Goal: Task Accomplishment & Management: Use online tool/utility

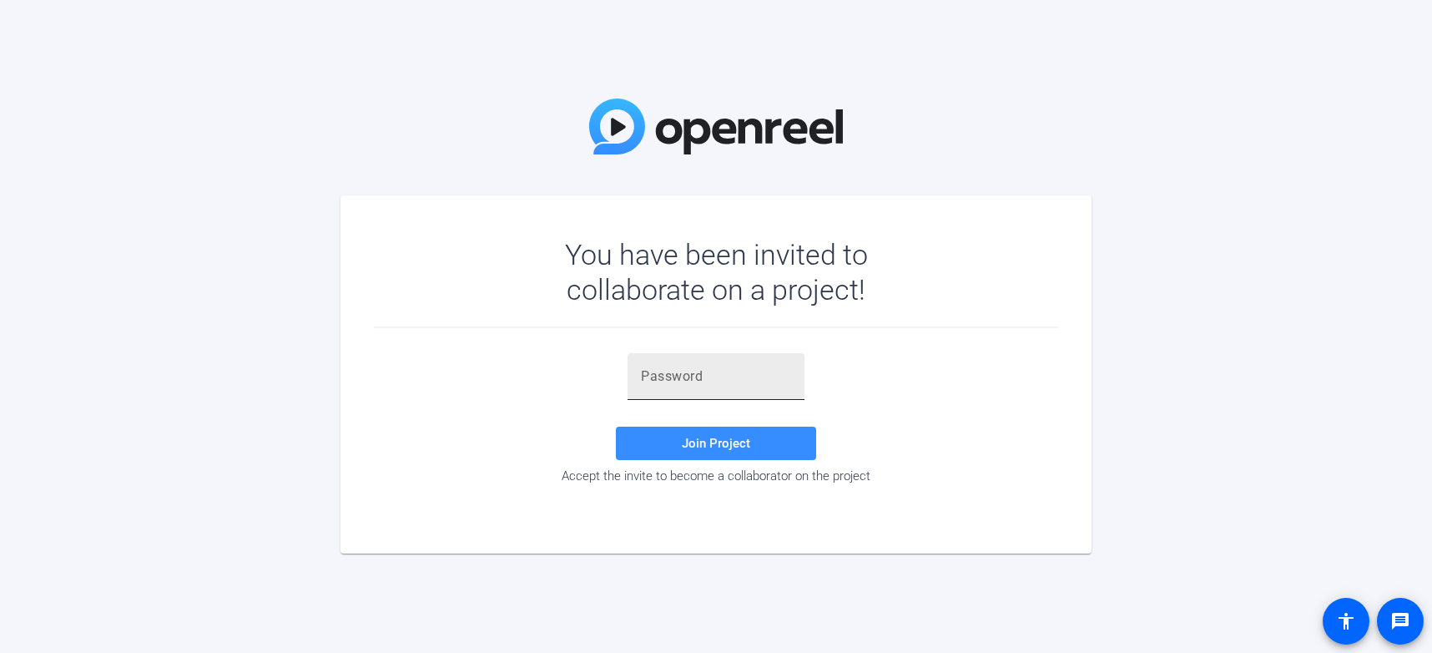
click at [709, 371] on input "text" at bounding box center [716, 376] width 150 height 20
paste input "k-YT^5"
type input "k-YT^5"
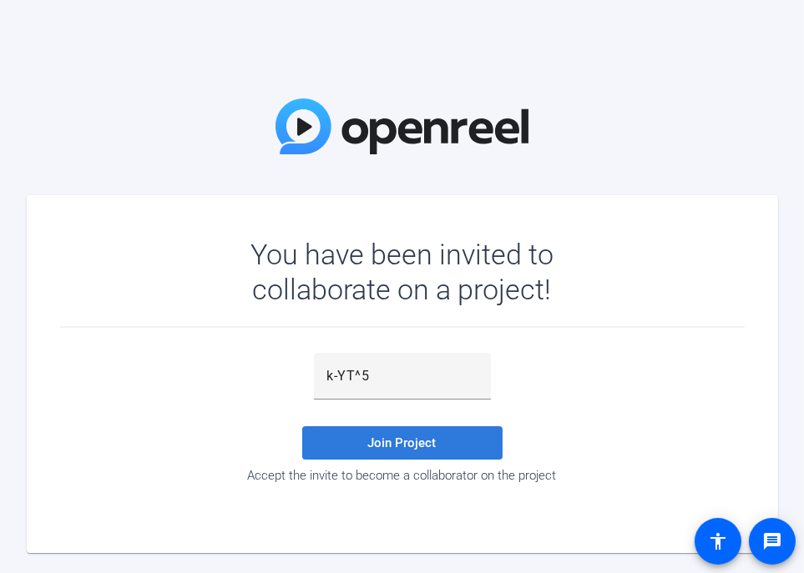
click at [447, 452] on span at bounding box center [402, 443] width 200 height 40
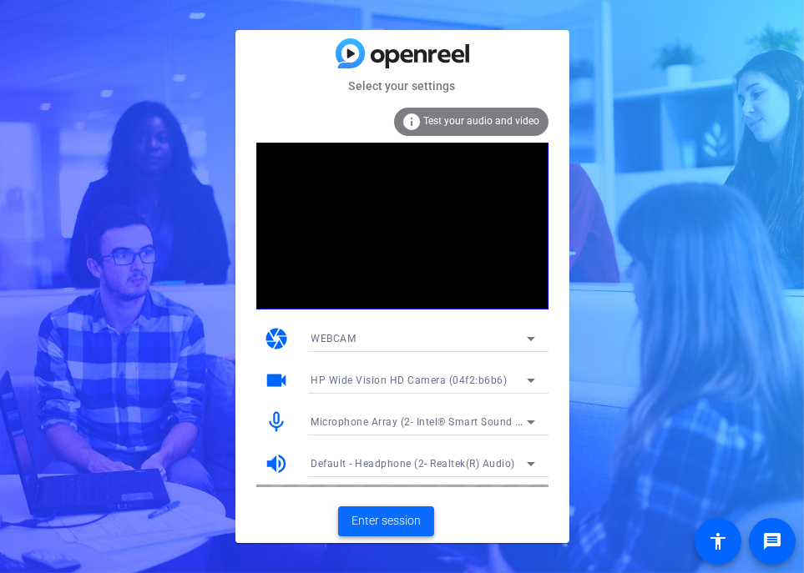
click at [384, 523] on span "Enter session" at bounding box center [385, 522] width 69 height 18
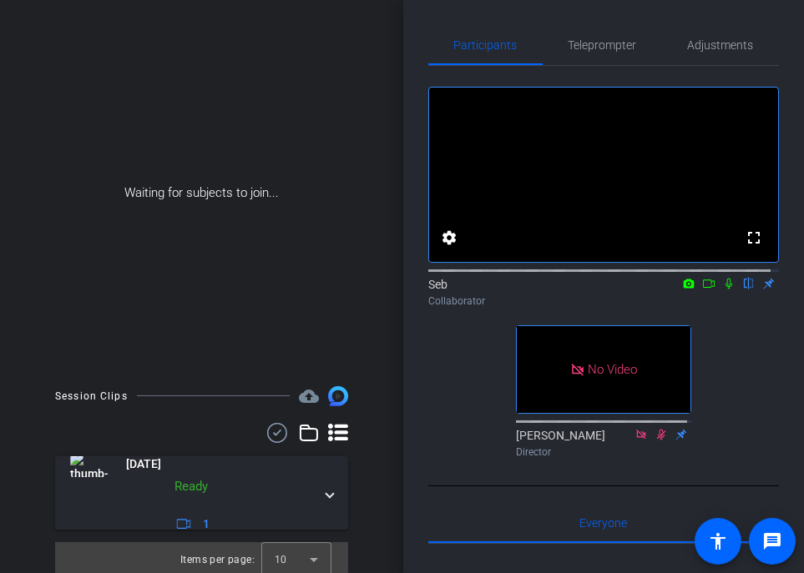
click at [724, 290] on icon at bounding box center [728, 284] width 13 height 12
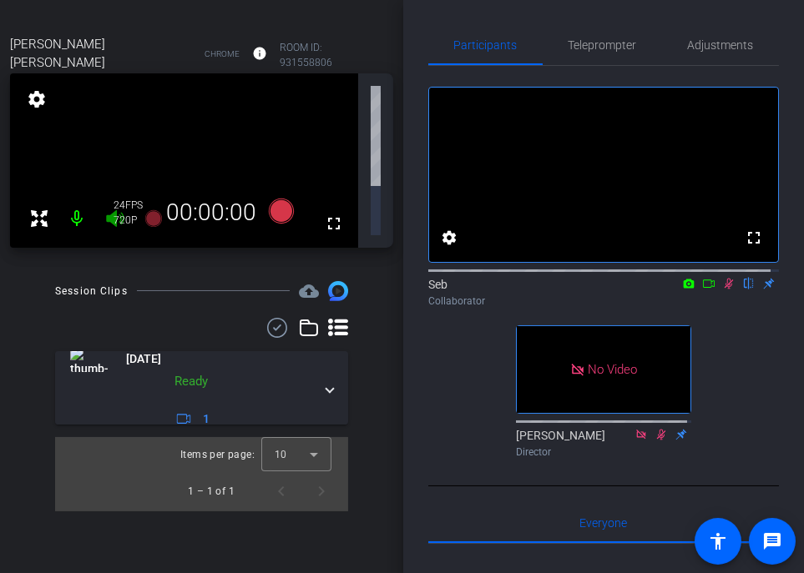
click at [702, 290] on icon at bounding box center [708, 284] width 13 height 12
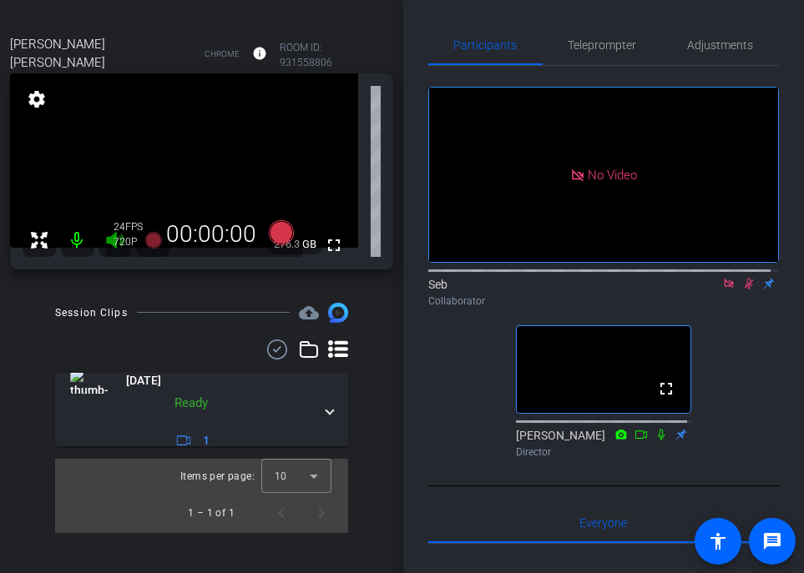
click at [724, 288] on icon at bounding box center [728, 283] width 9 height 9
drag, startPoint x: 721, startPoint y: 302, endPoint x: 728, endPoint y: 316, distance: 15.7
click at [728, 309] on div "Seb flip Collaborator" at bounding box center [603, 292] width 351 height 33
click at [724, 290] on icon at bounding box center [728, 284] width 13 height 12
click at [725, 290] on icon at bounding box center [728, 284] width 13 height 12
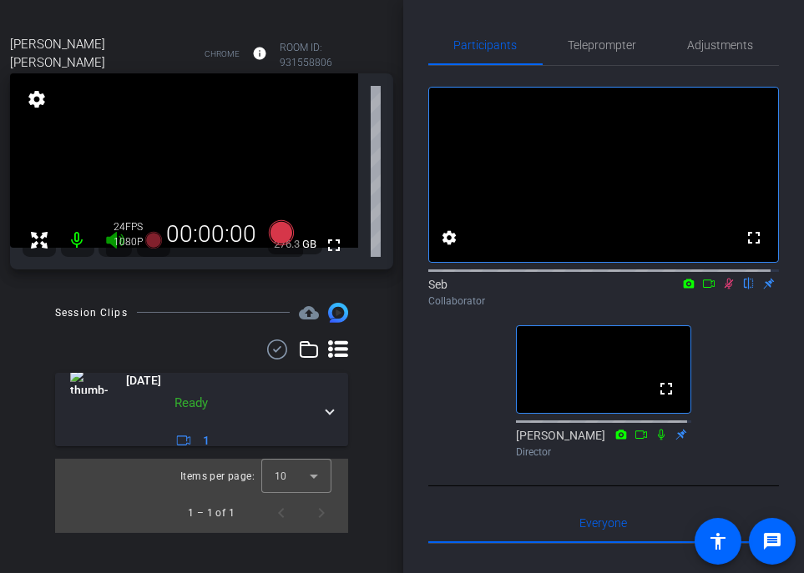
click at [725, 290] on icon at bounding box center [729, 284] width 9 height 11
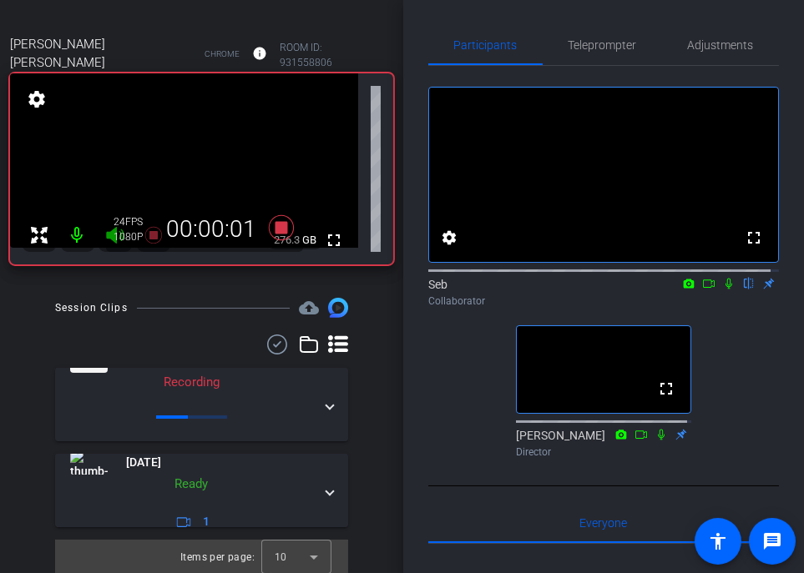
click at [722, 290] on icon at bounding box center [728, 284] width 13 height 12
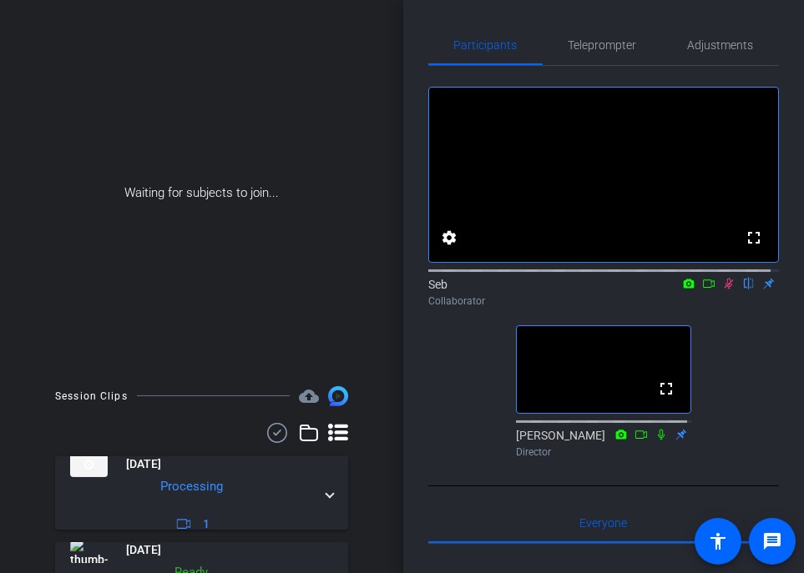
click at [725, 290] on icon at bounding box center [728, 284] width 13 height 12
click at [722, 290] on icon at bounding box center [728, 284] width 13 height 12
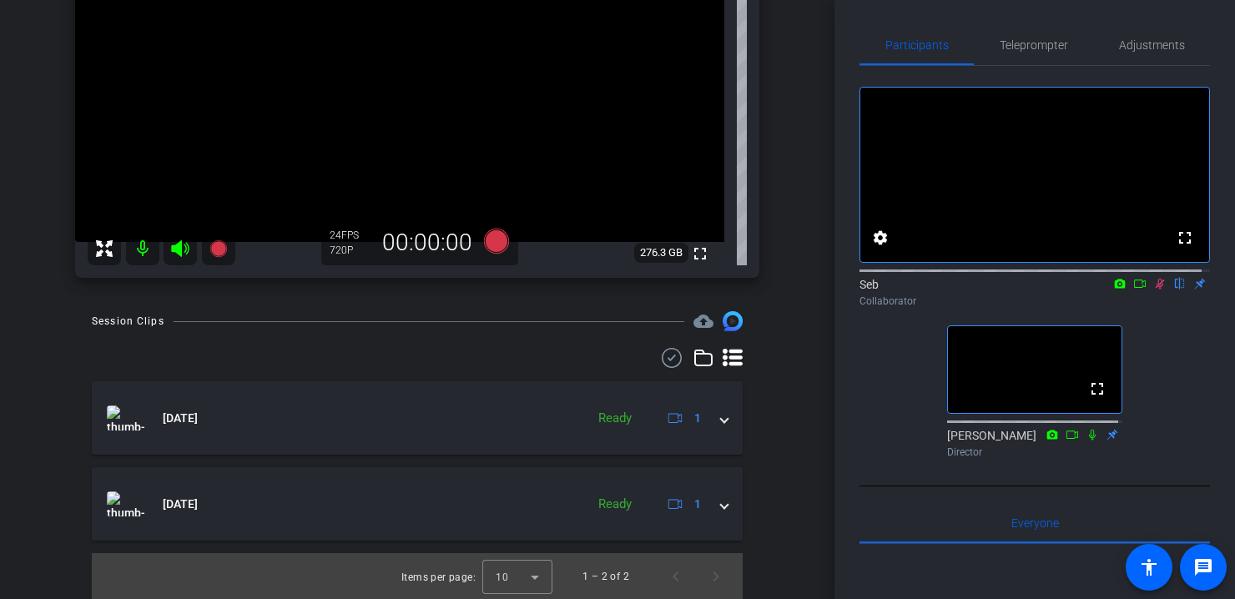
scroll to position [212, 0]
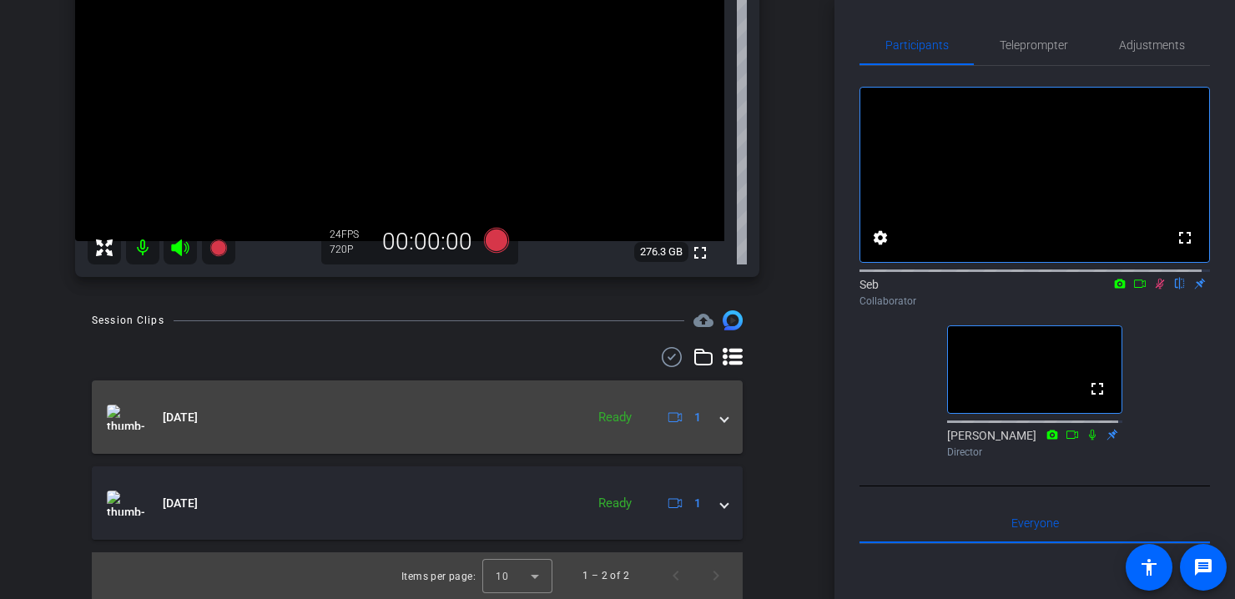
click at [134, 417] on img at bounding box center [126, 417] width 38 height 25
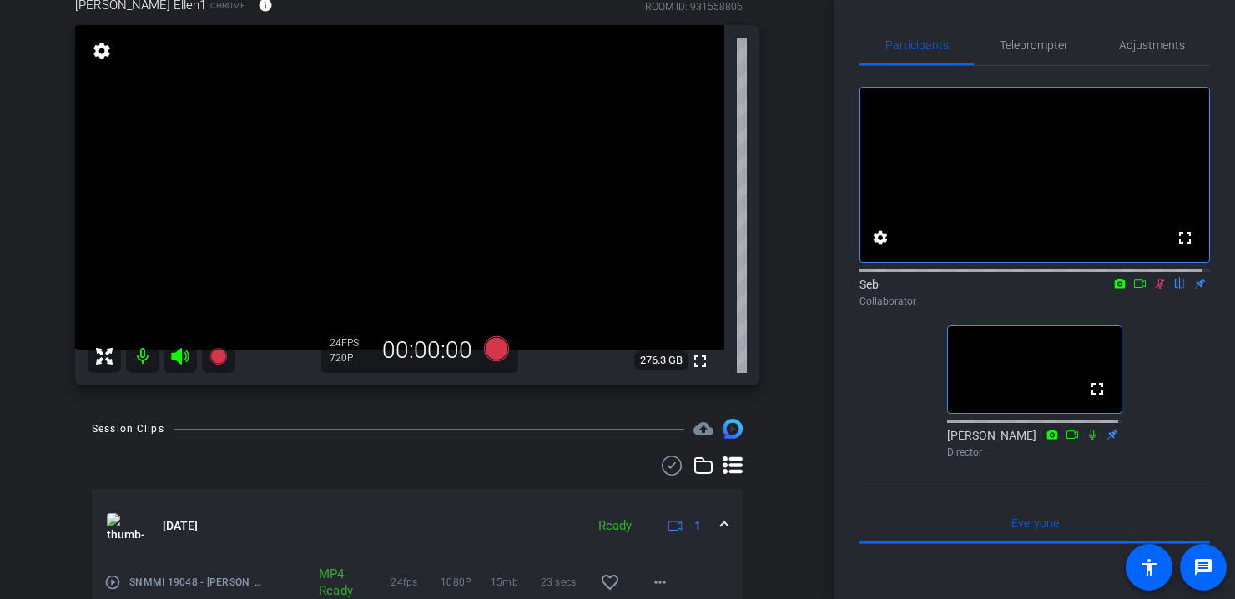
scroll to position [129, 0]
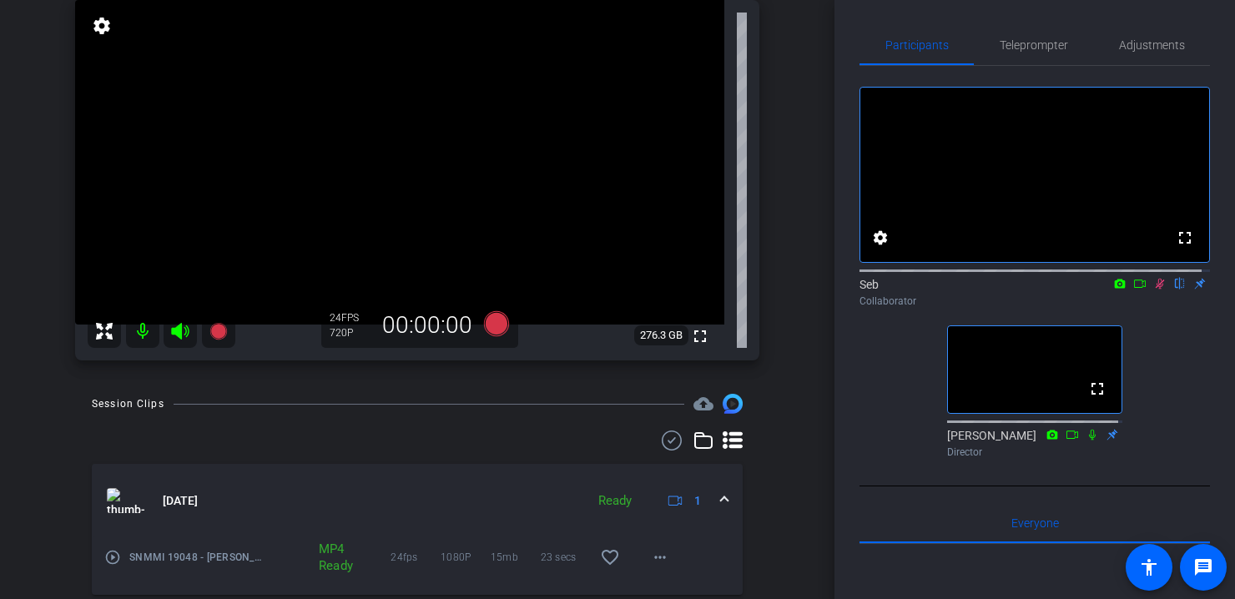
click at [115, 559] on mat-icon "play_circle_outline" at bounding box center [112, 557] width 17 height 17
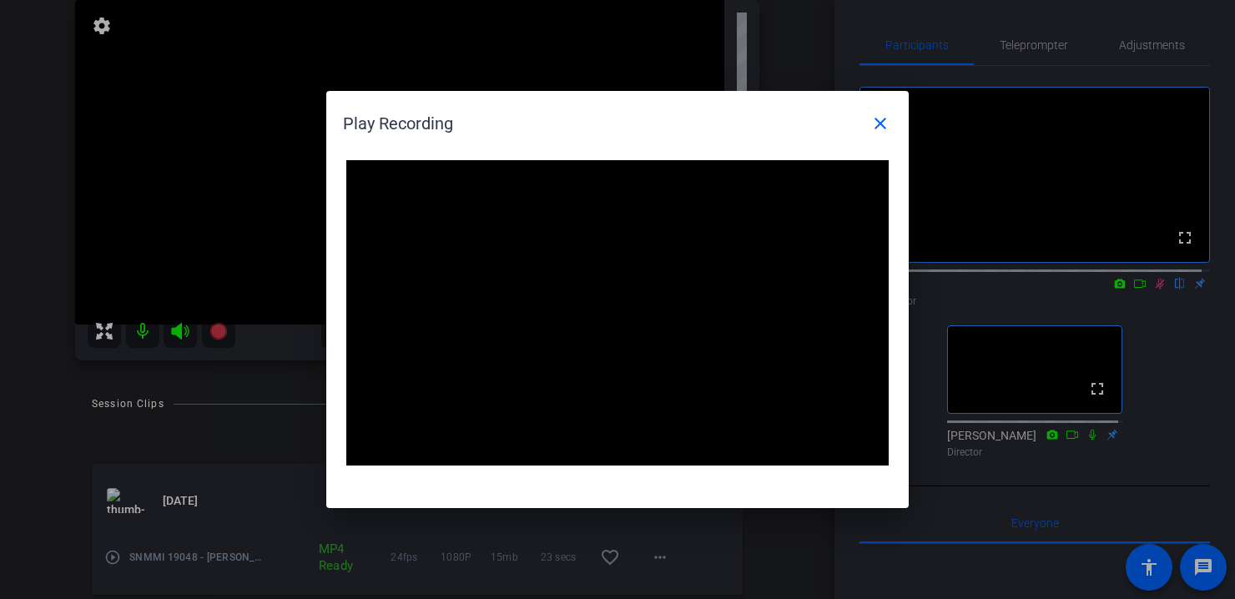
click at [1144, 300] on div at bounding box center [617, 299] width 1235 height 599
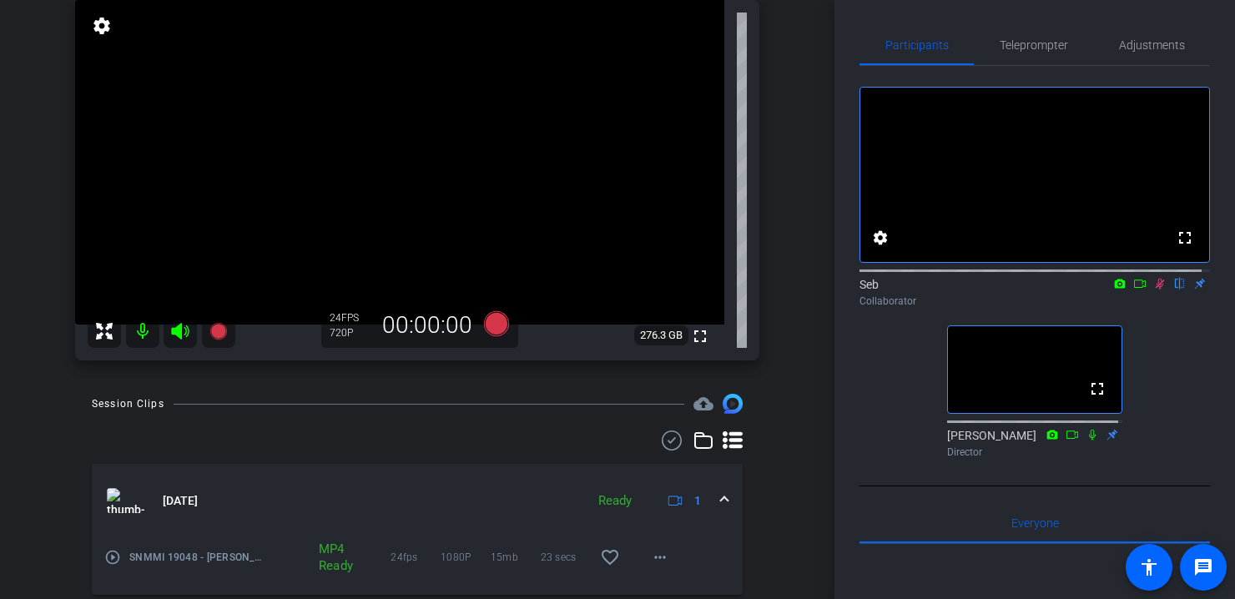
click at [1154, 290] on icon at bounding box center [1160, 284] width 13 height 12
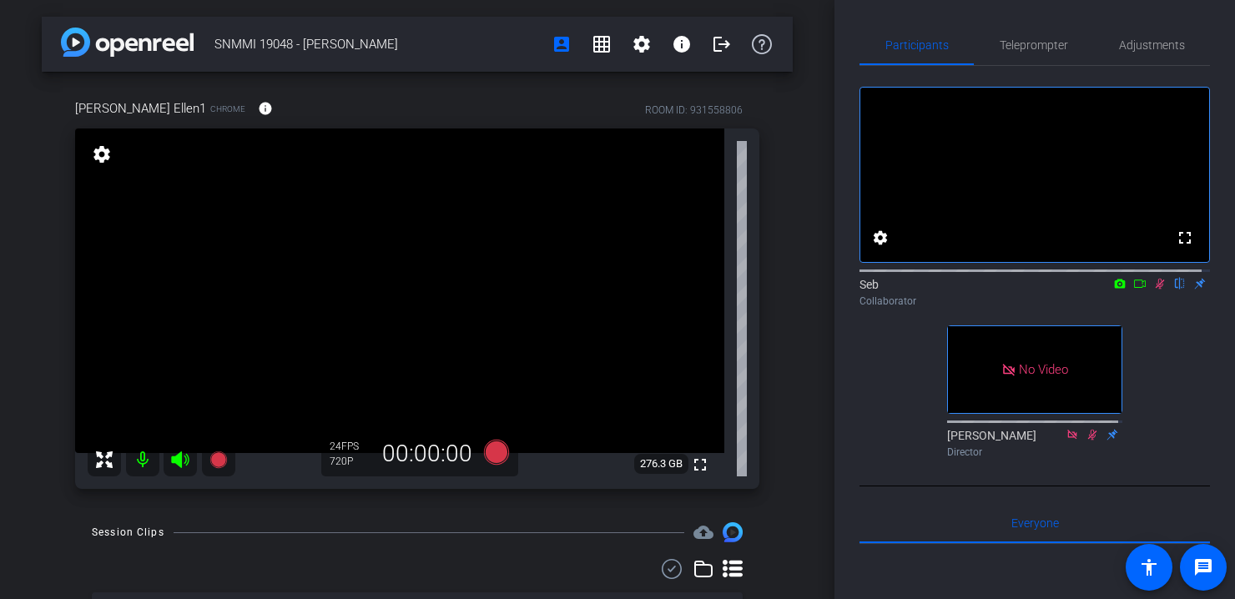
scroll to position [0, 0]
click at [1135, 50] on span "Adjustments" at bounding box center [1152, 45] width 66 height 12
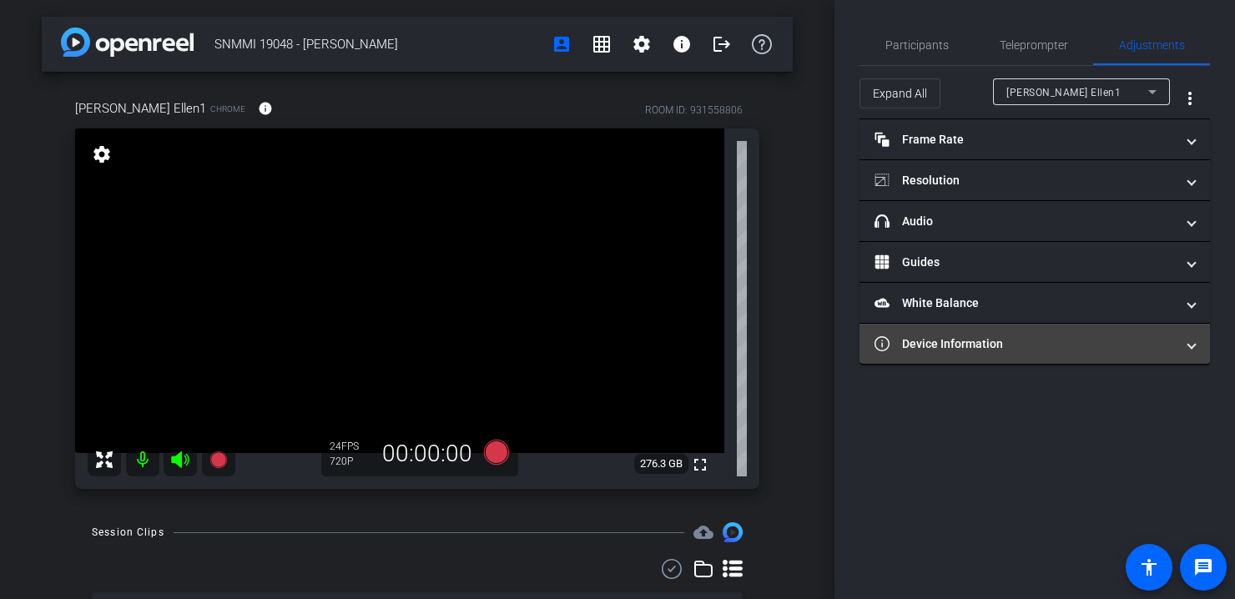
click at [1188, 339] on span "Device Information" at bounding box center [1032, 345] width 314 height 18
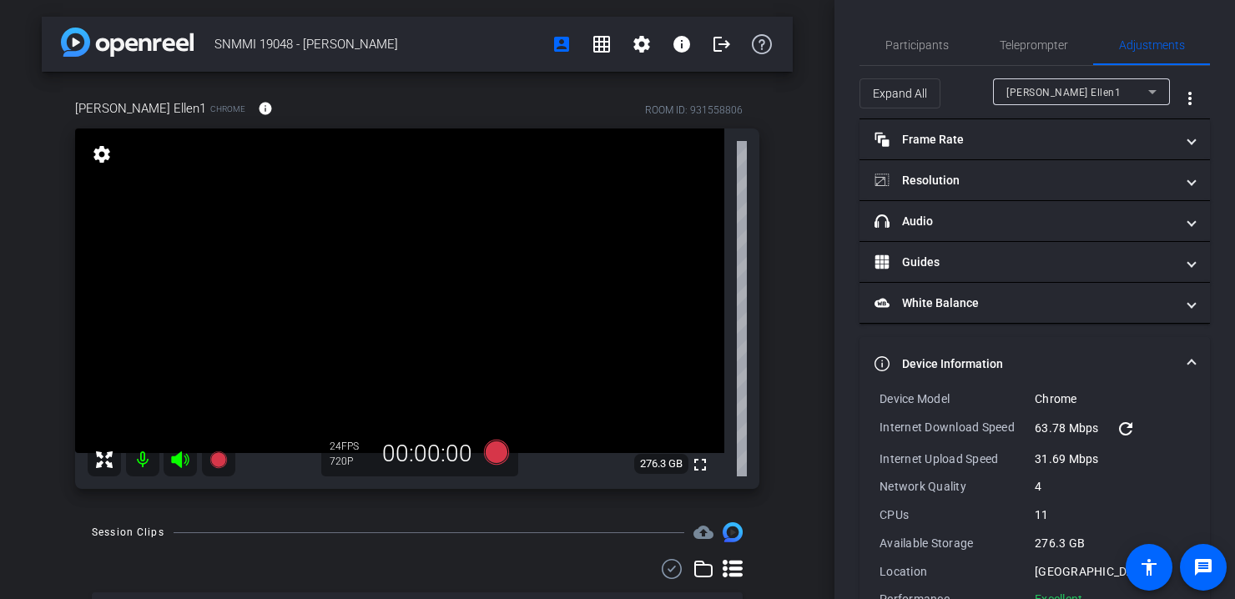
scroll to position [47, 0]
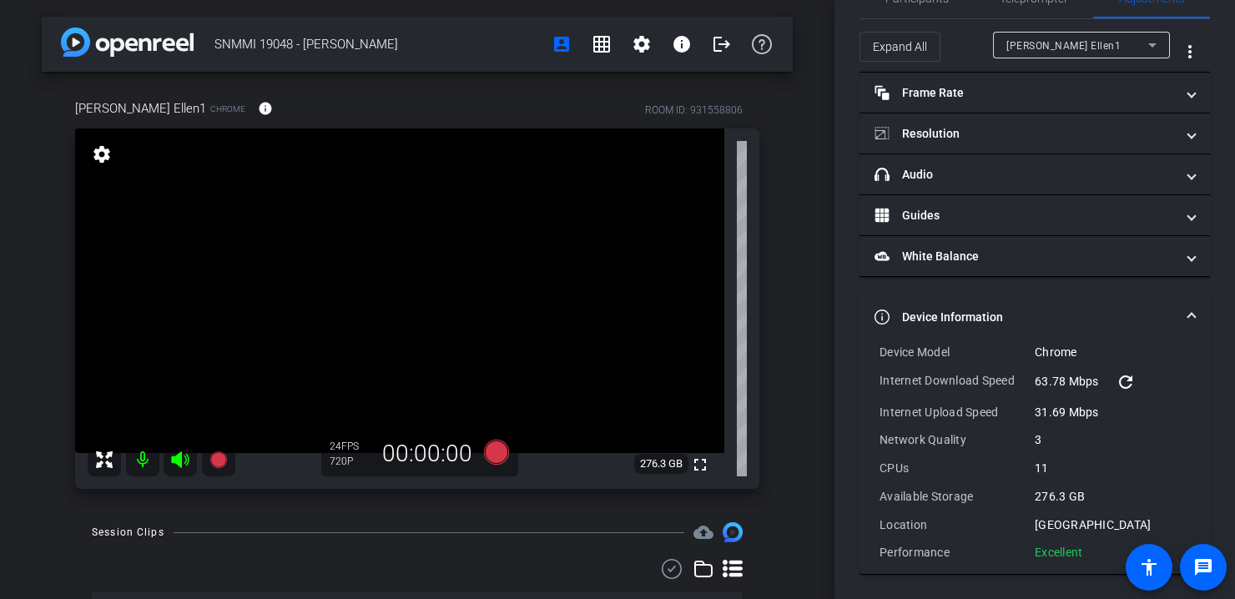
click at [1189, 310] on span at bounding box center [1192, 318] width 7 height 18
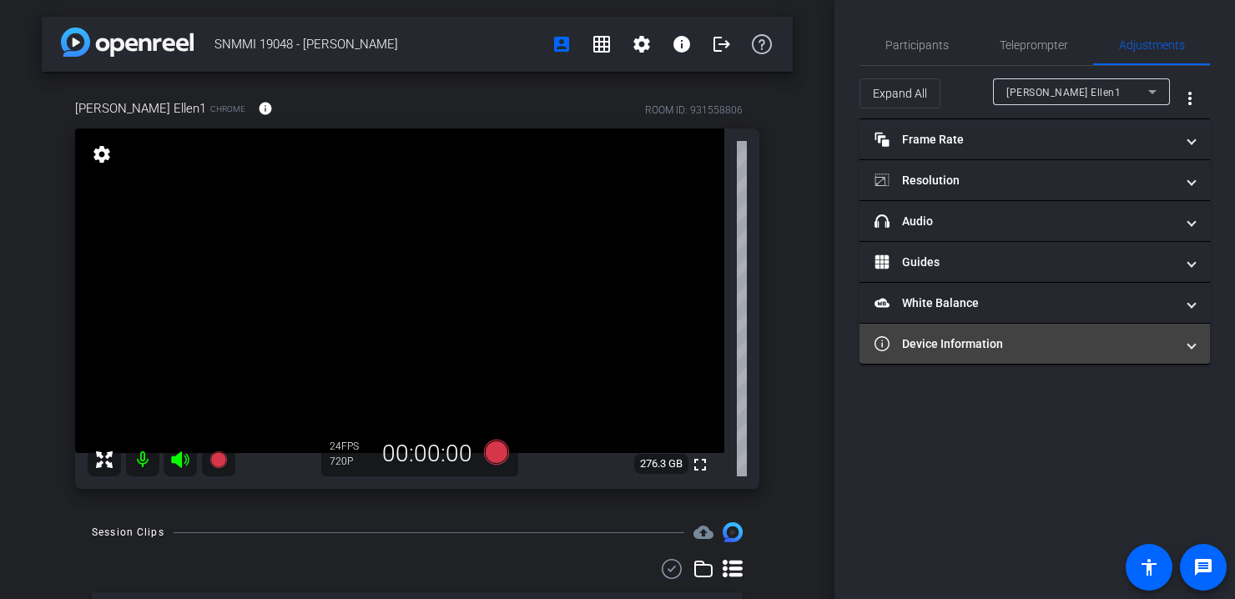
scroll to position [0, 0]
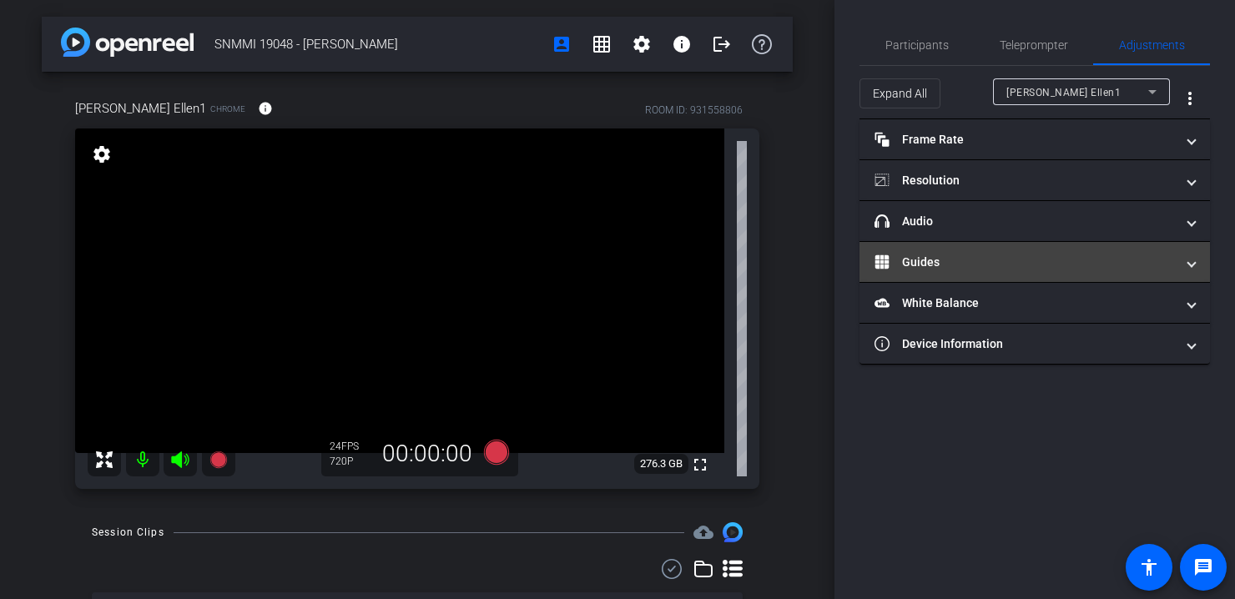
click at [1189, 259] on span at bounding box center [1192, 263] width 7 height 18
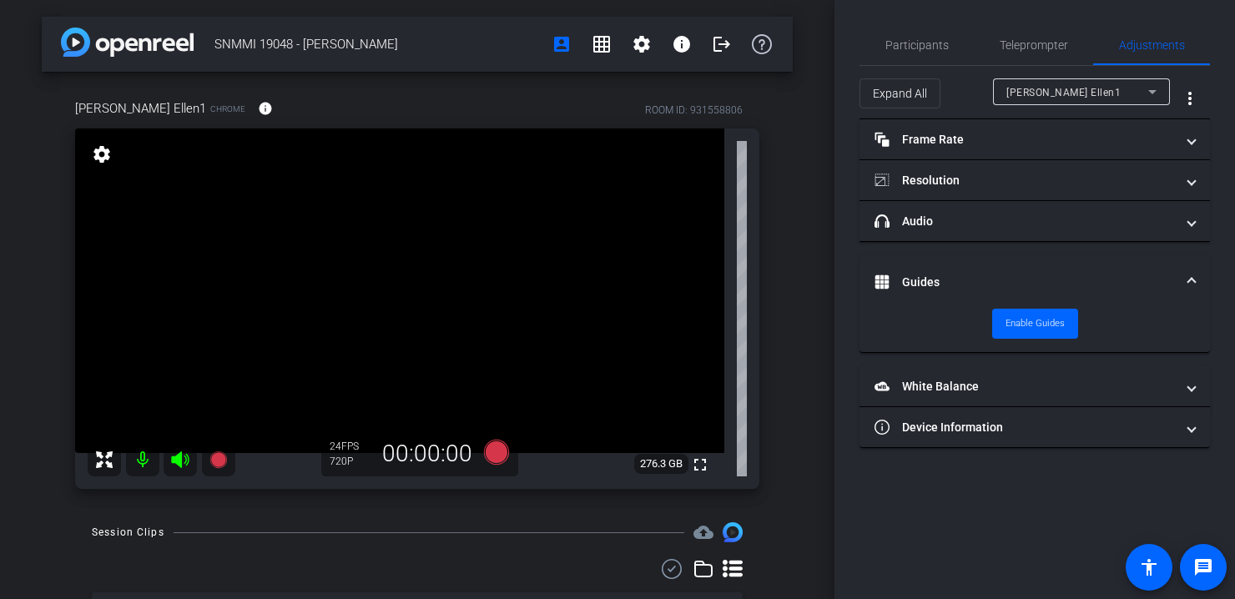
click at [1196, 272] on mat-expansion-panel-header "Guides" at bounding box center [1035, 281] width 351 height 53
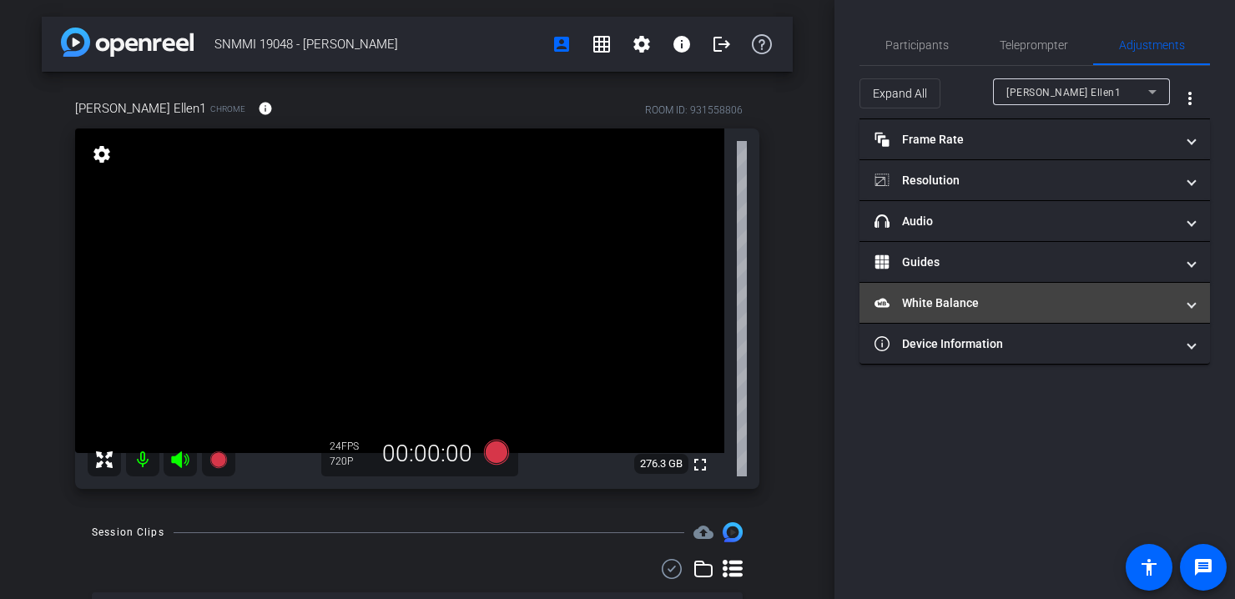
click at [1191, 304] on span at bounding box center [1192, 304] width 7 height 18
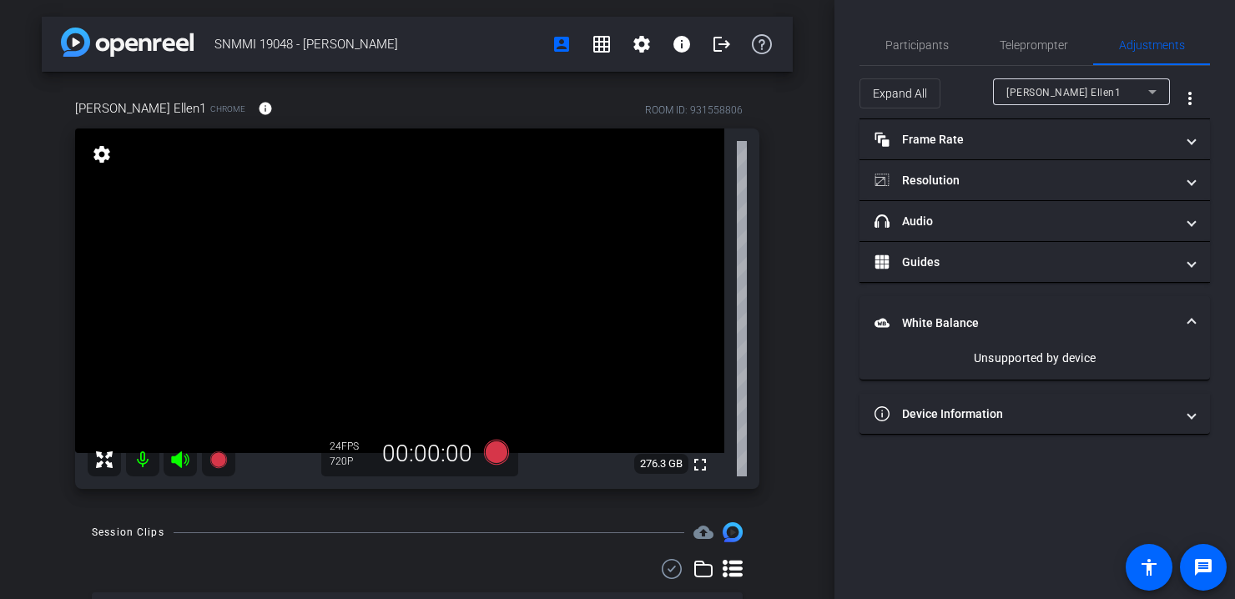
click at [1195, 311] on mat-expansion-panel-header "White Balance White Balance" at bounding box center [1035, 322] width 351 height 53
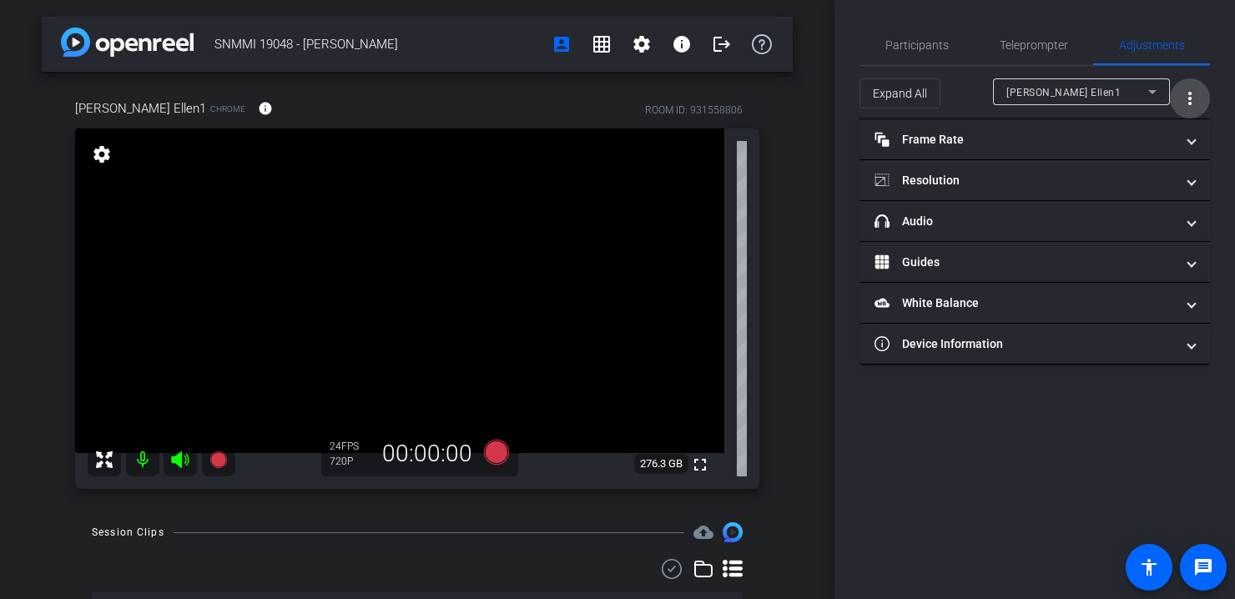
click at [1190, 93] on mat-icon "more_vert" at bounding box center [1190, 98] width 20 height 20
click at [1192, 94] on div at bounding box center [617, 299] width 1235 height 599
click at [922, 50] on span "Participants" at bounding box center [917, 45] width 63 height 12
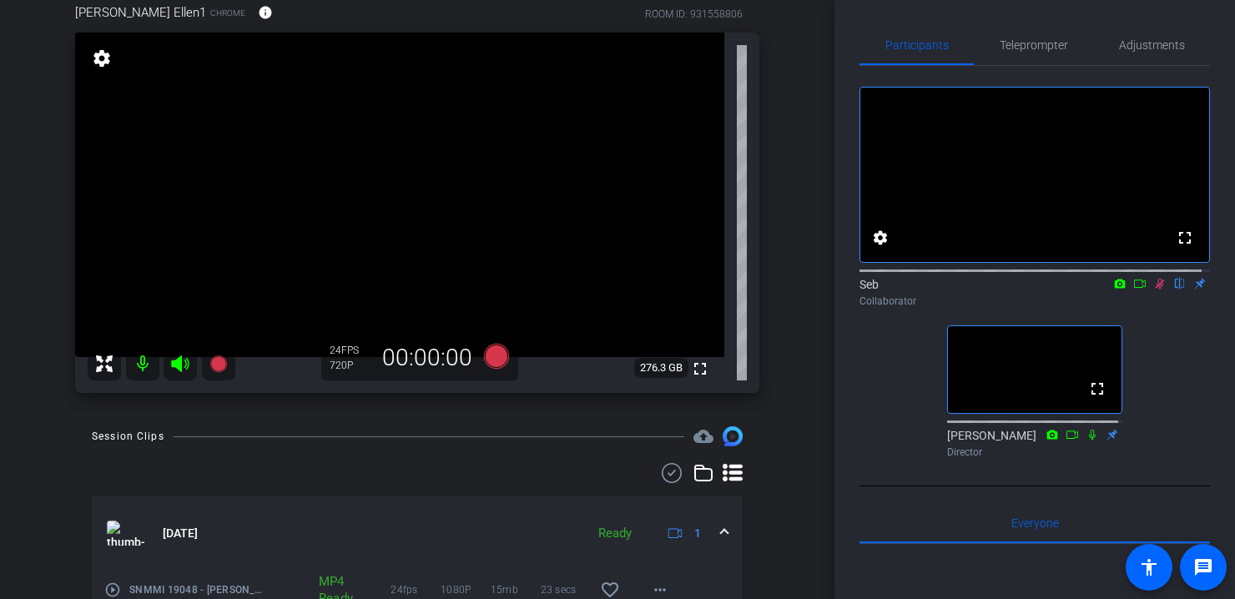
scroll to position [19, 0]
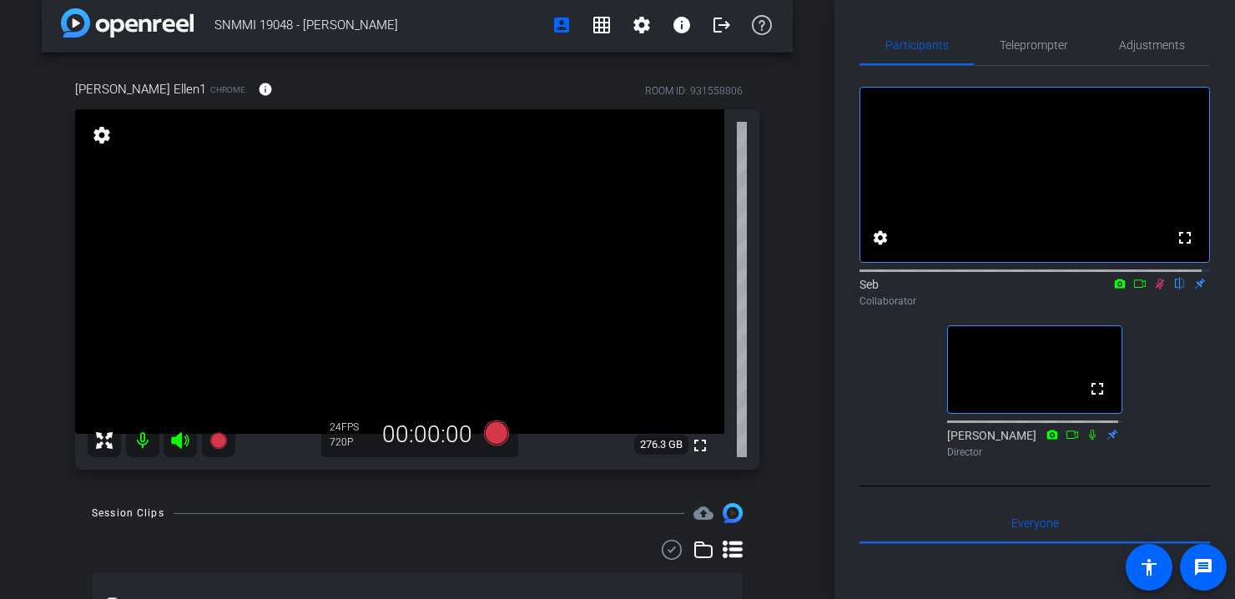
click at [1154, 290] on icon at bounding box center [1160, 284] width 13 height 12
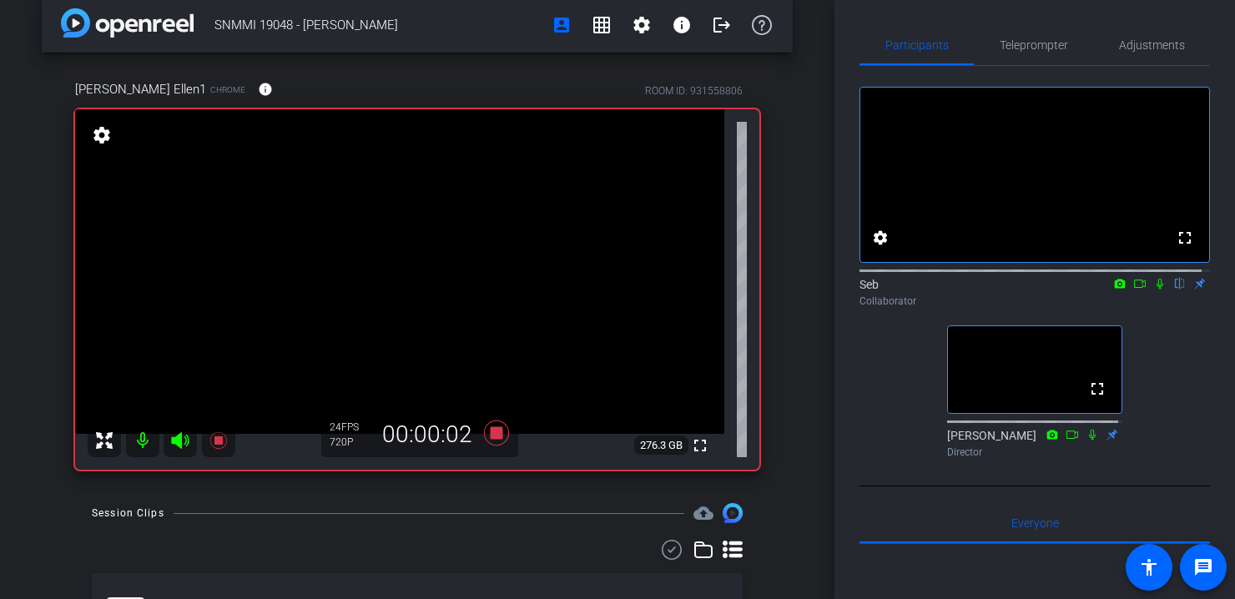
click at [1154, 290] on icon at bounding box center [1160, 284] width 13 height 12
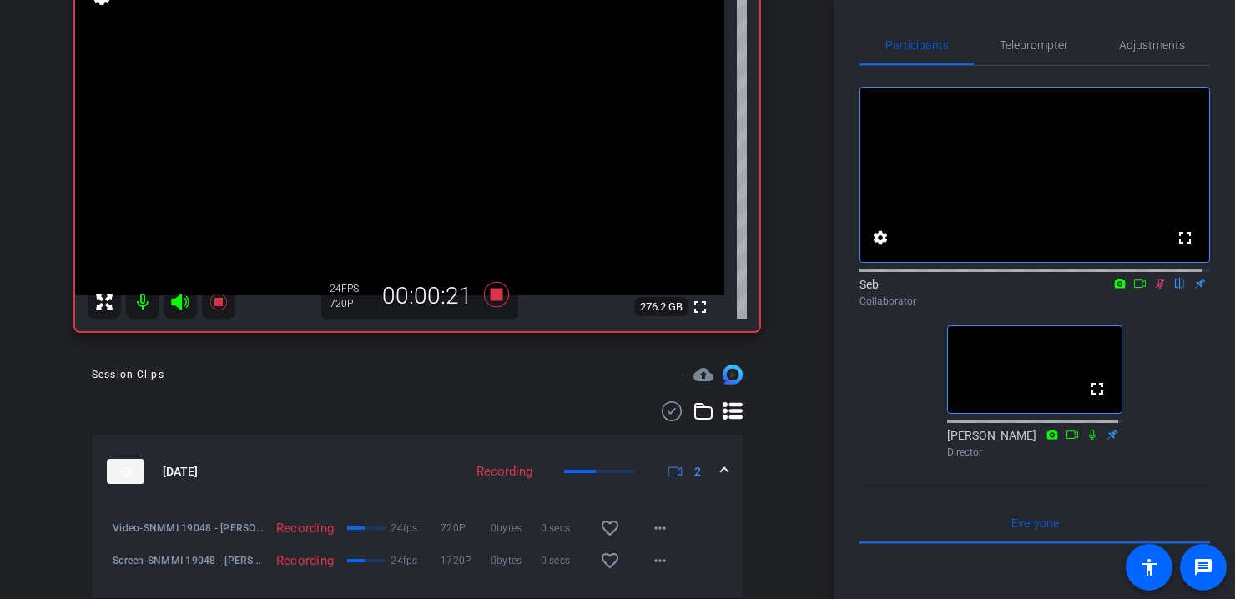
scroll to position [186, 0]
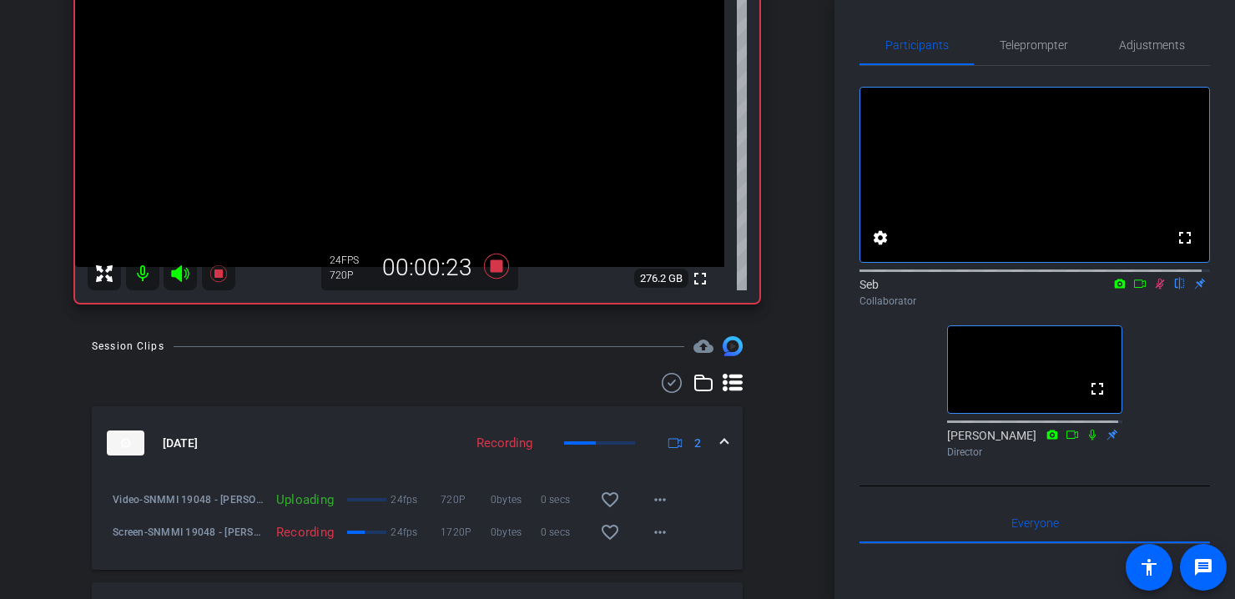
click at [1154, 290] on icon at bounding box center [1160, 284] width 13 height 12
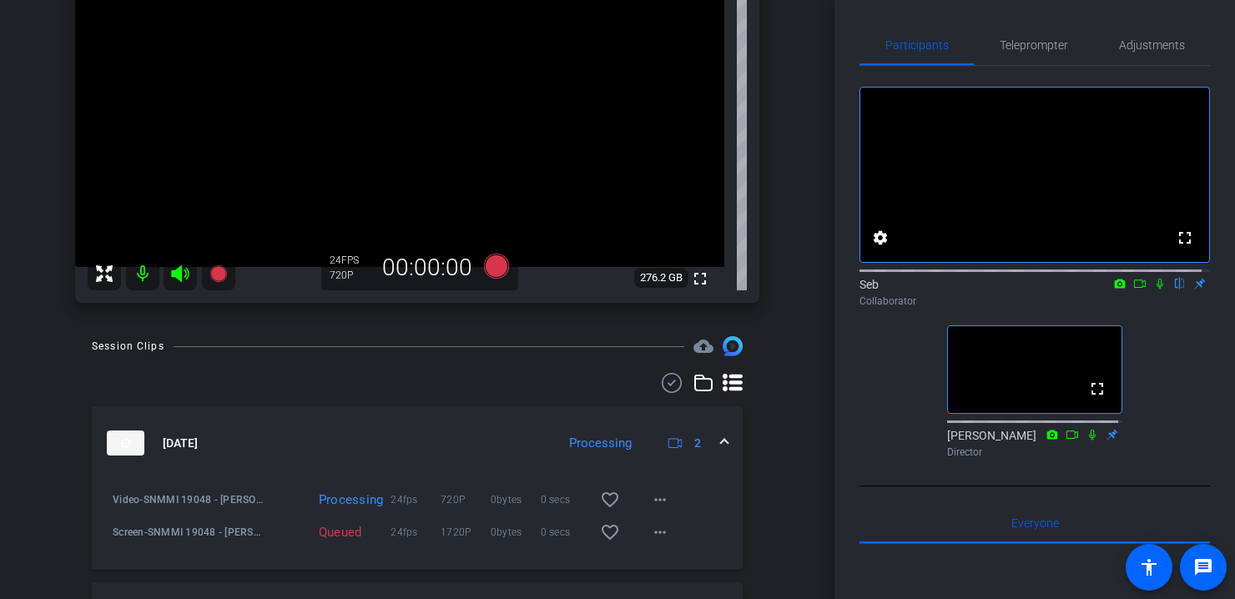
scroll to position [103, 0]
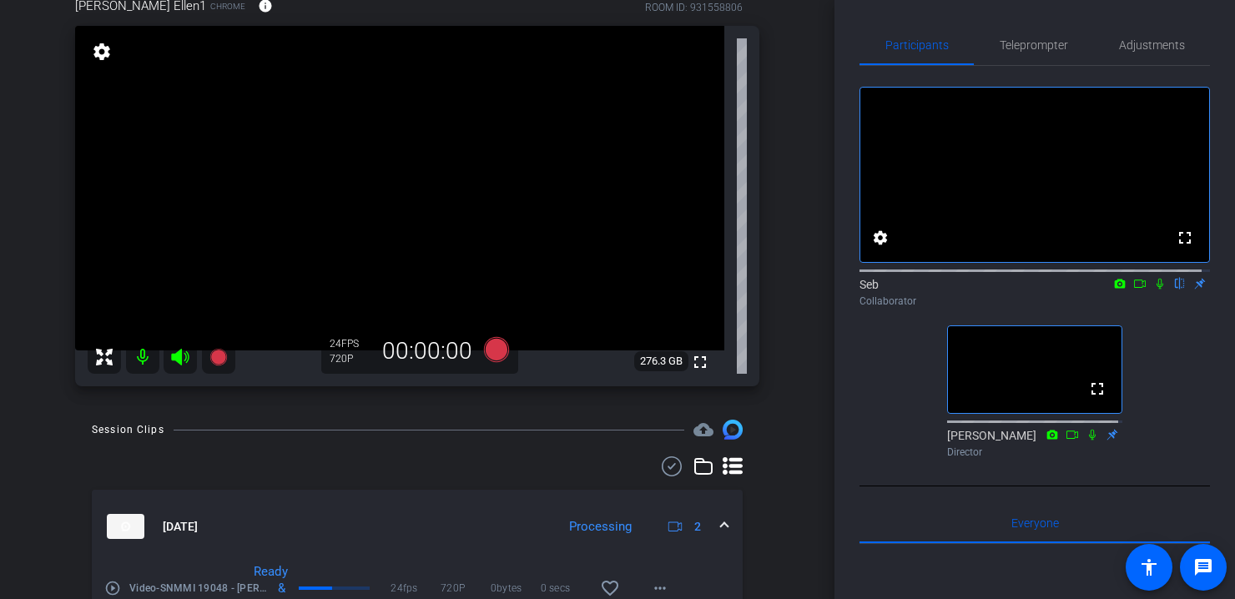
click at [1157, 290] on icon at bounding box center [1160, 284] width 7 height 11
click at [1156, 290] on icon at bounding box center [1160, 284] width 9 height 11
click at [1157, 290] on icon at bounding box center [1160, 284] width 7 height 11
click at [1154, 290] on icon at bounding box center [1160, 284] width 13 height 12
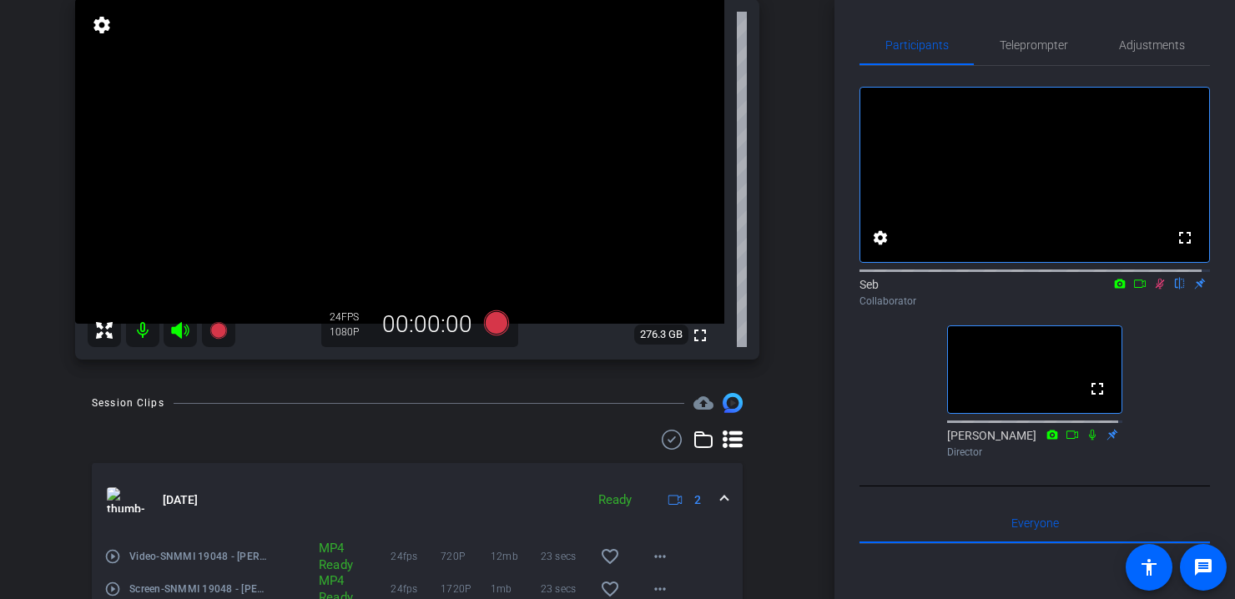
scroll to position [19, 0]
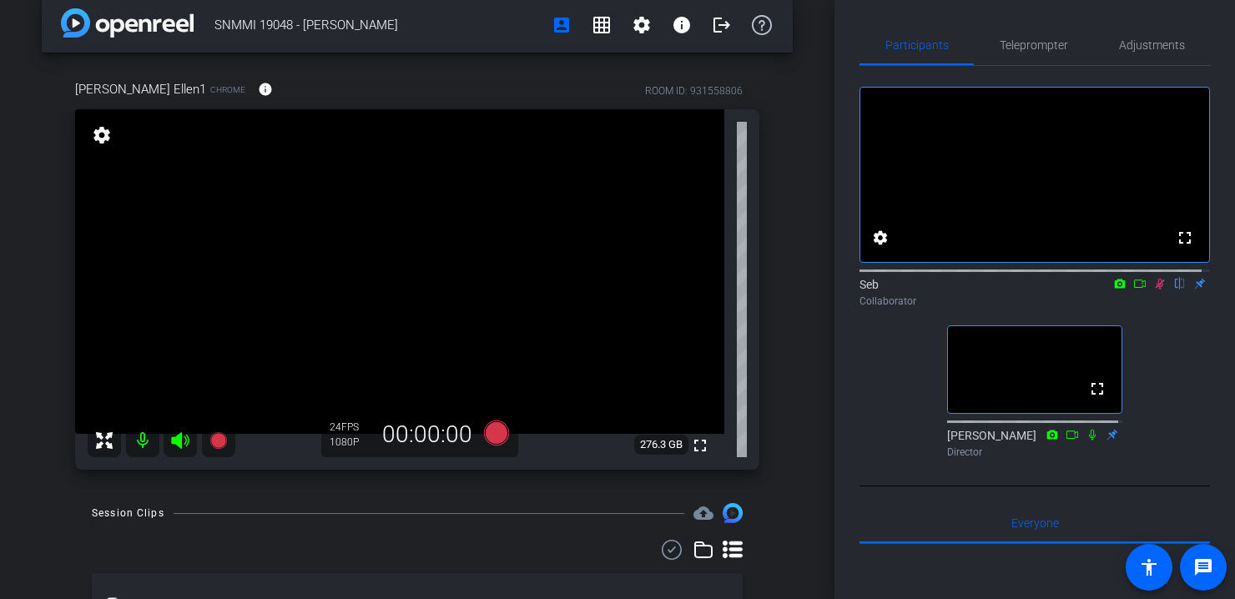
click at [1138, 290] on icon at bounding box center [1140, 284] width 13 height 12
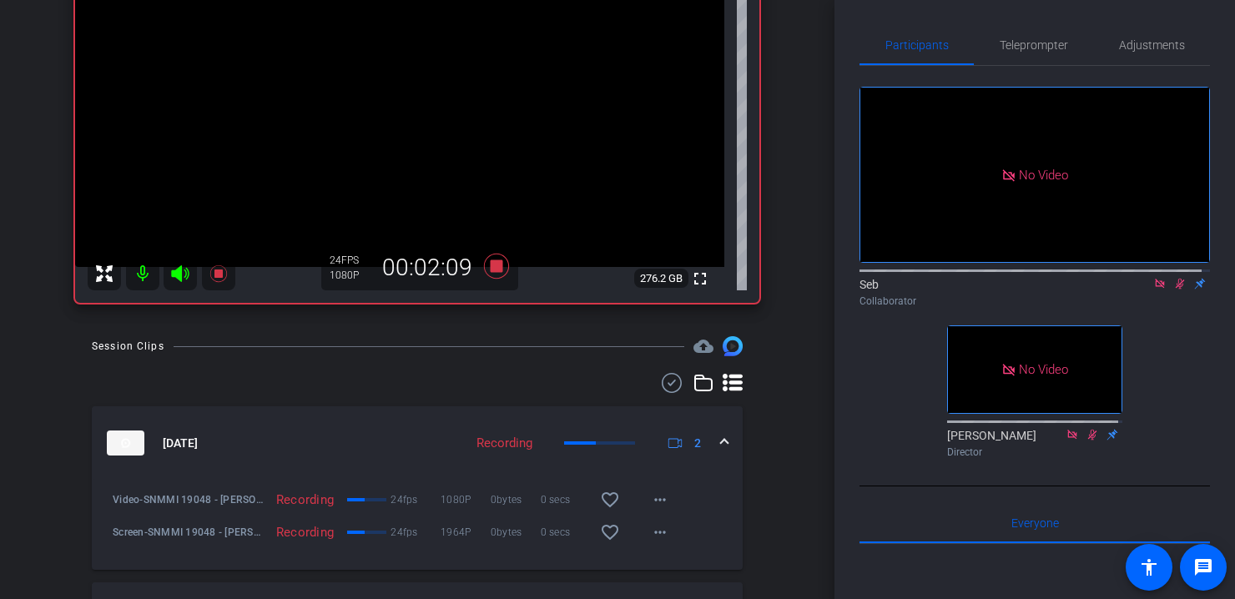
scroll to position [103, 0]
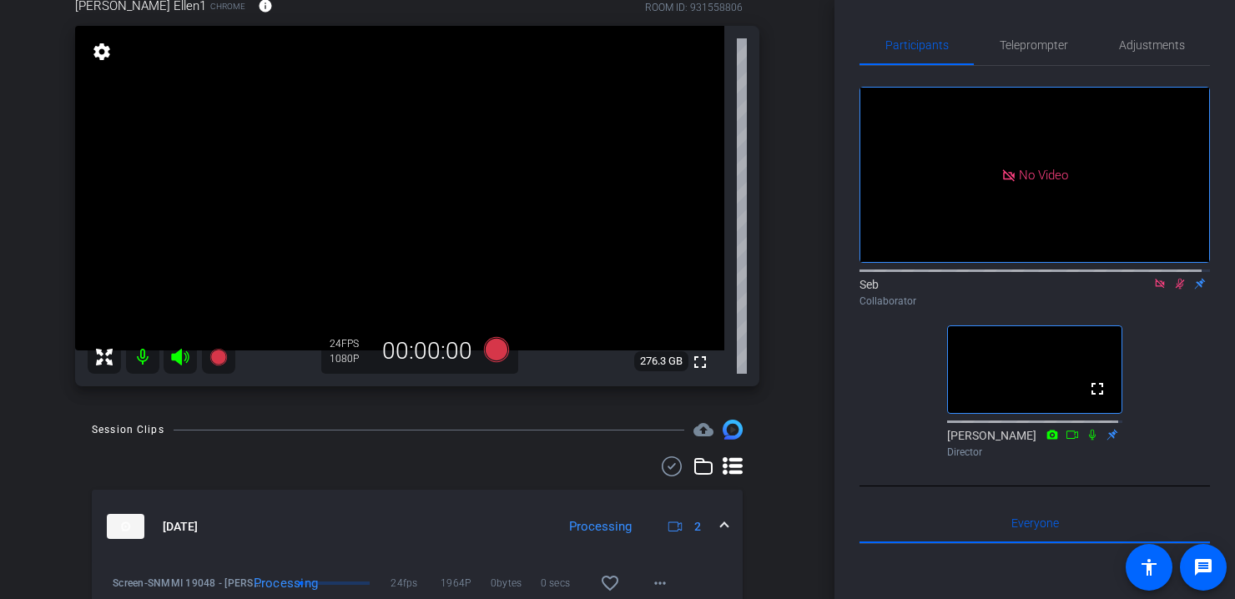
click at [1176, 290] on icon at bounding box center [1180, 284] width 9 height 11
click at [1155, 288] on icon at bounding box center [1159, 283] width 9 height 9
click at [1154, 290] on icon at bounding box center [1160, 284] width 13 height 12
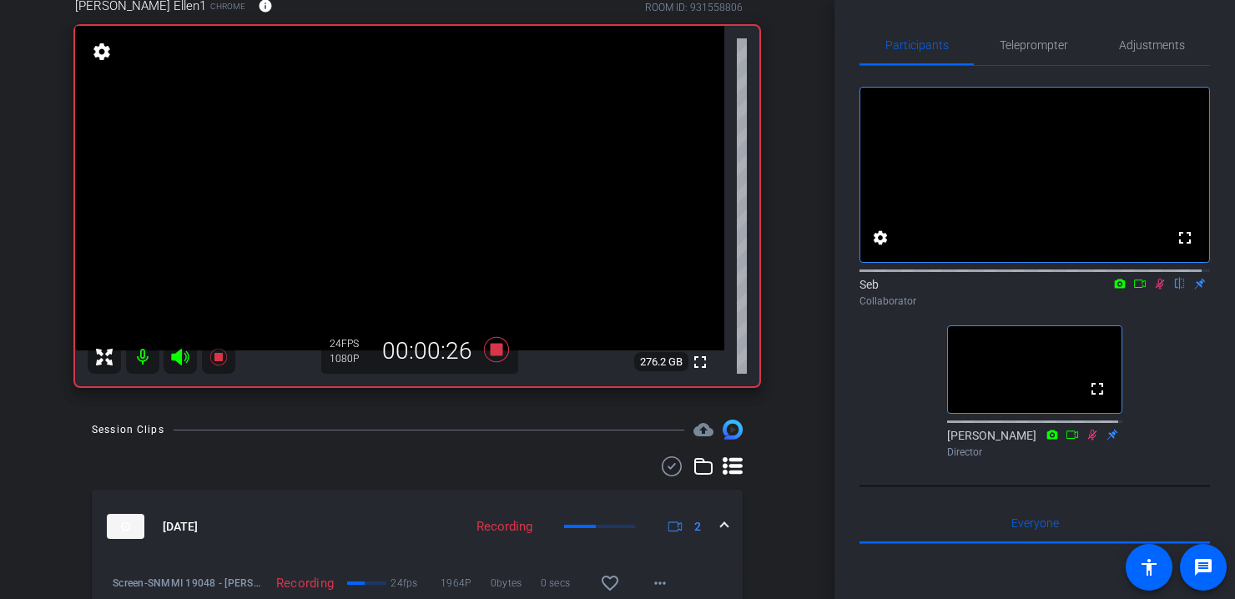
click at [1154, 290] on icon at bounding box center [1160, 284] width 13 height 12
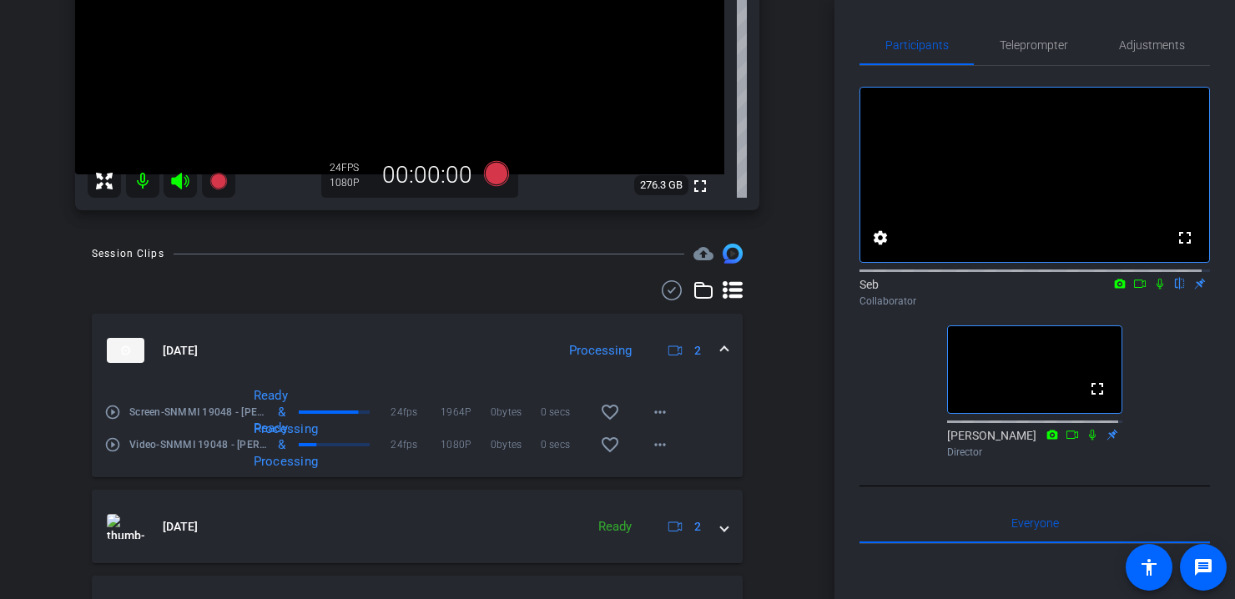
scroll to position [437, 0]
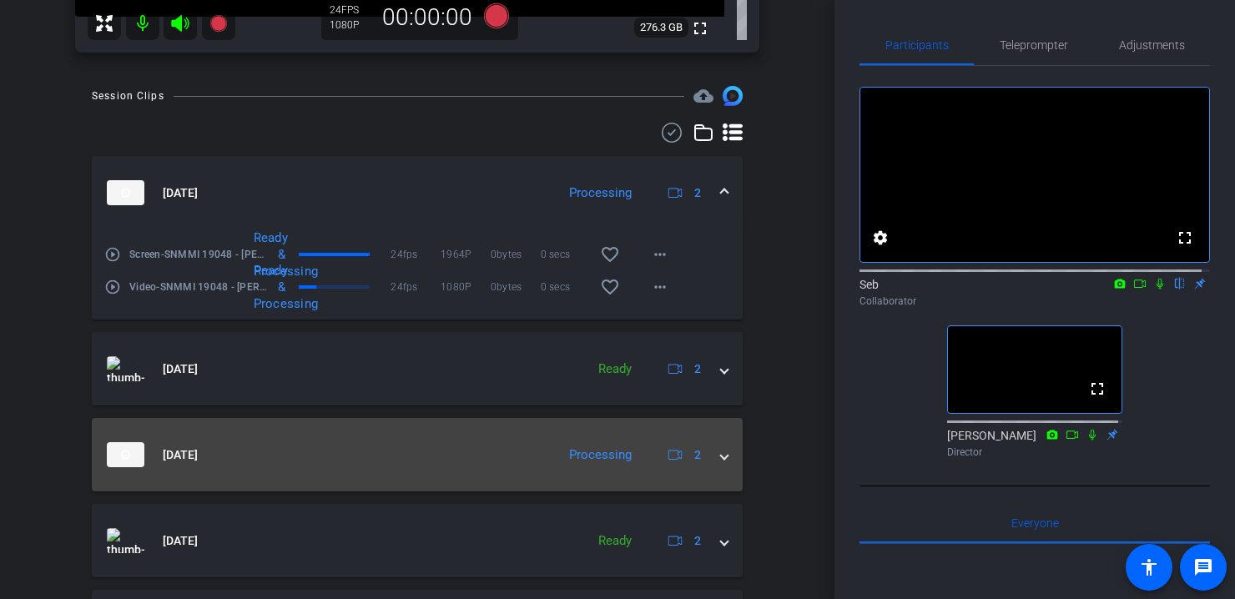
click at [721, 457] on span at bounding box center [724, 456] width 7 height 18
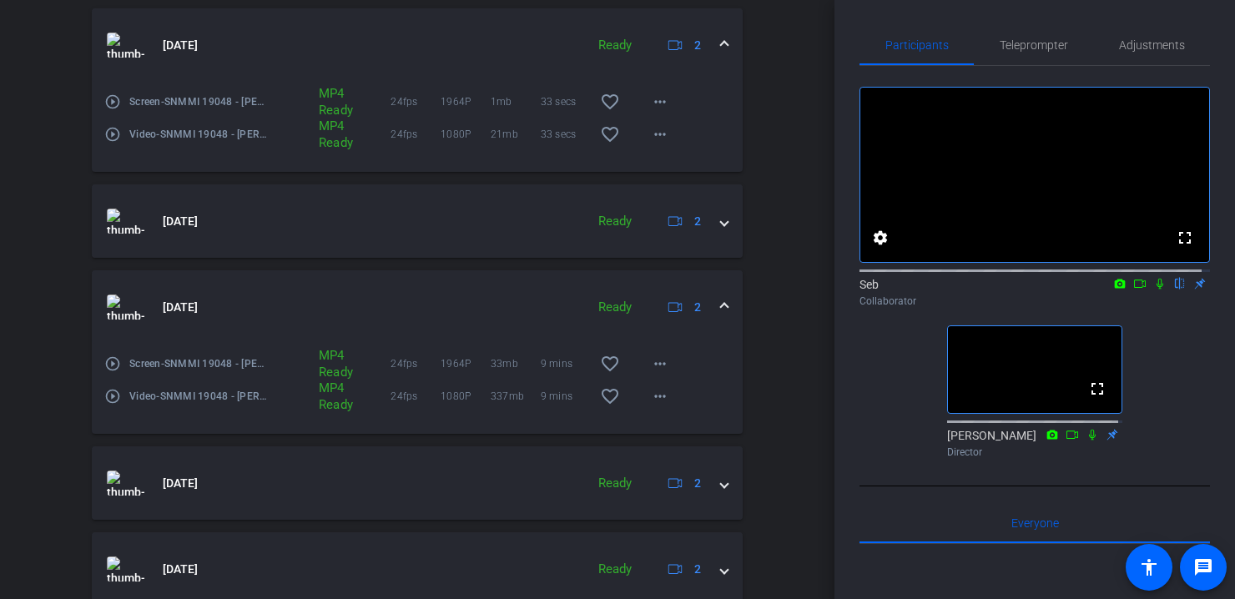
scroll to position [668, 0]
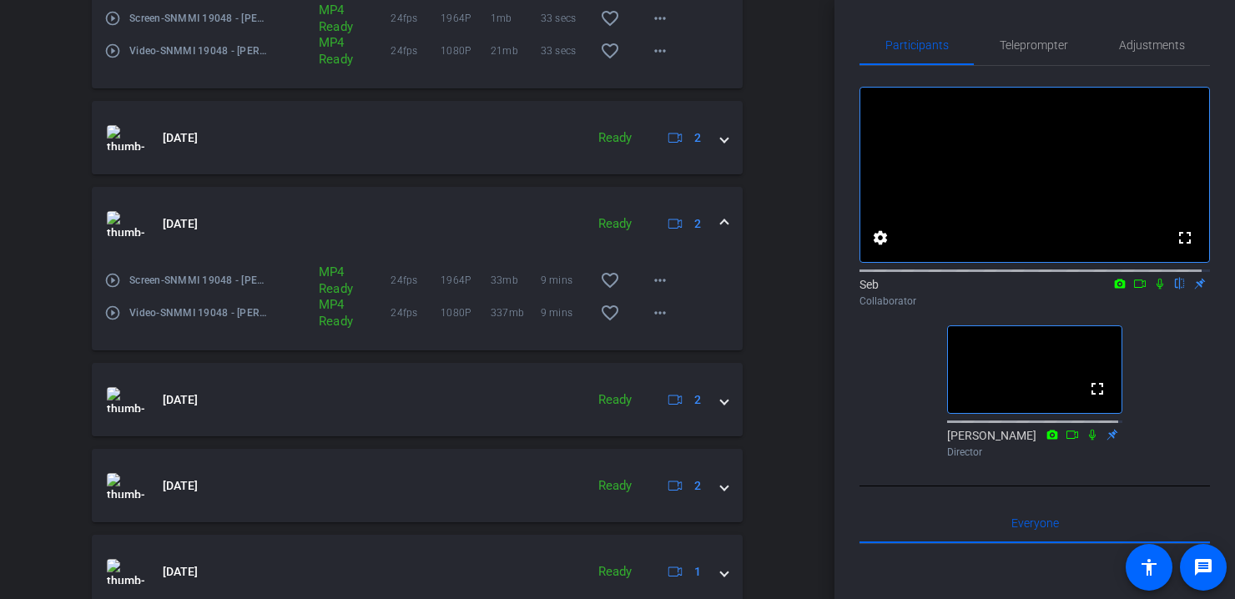
click at [721, 221] on span at bounding box center [724, 224] width 7 height 18
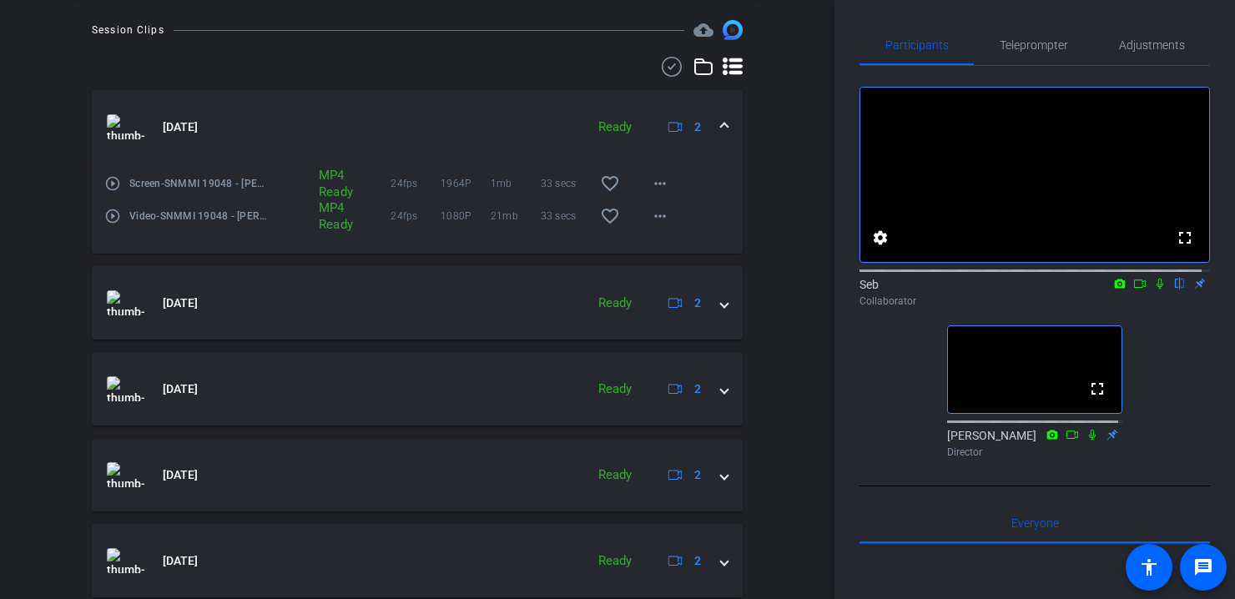
scroll to position [501, 0]
click at [722, 124] on mat-expansion-panel-header "[DATE] Ready 2" at bounding box center [417, 128] width 651 height 73
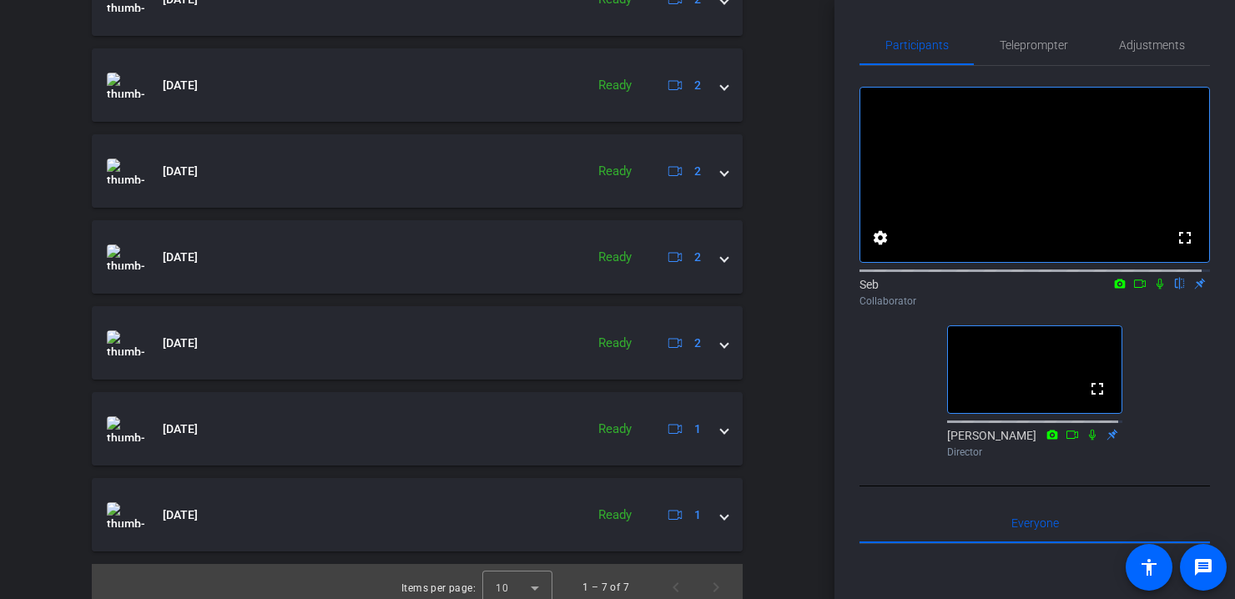
scroll to position [642, 0]
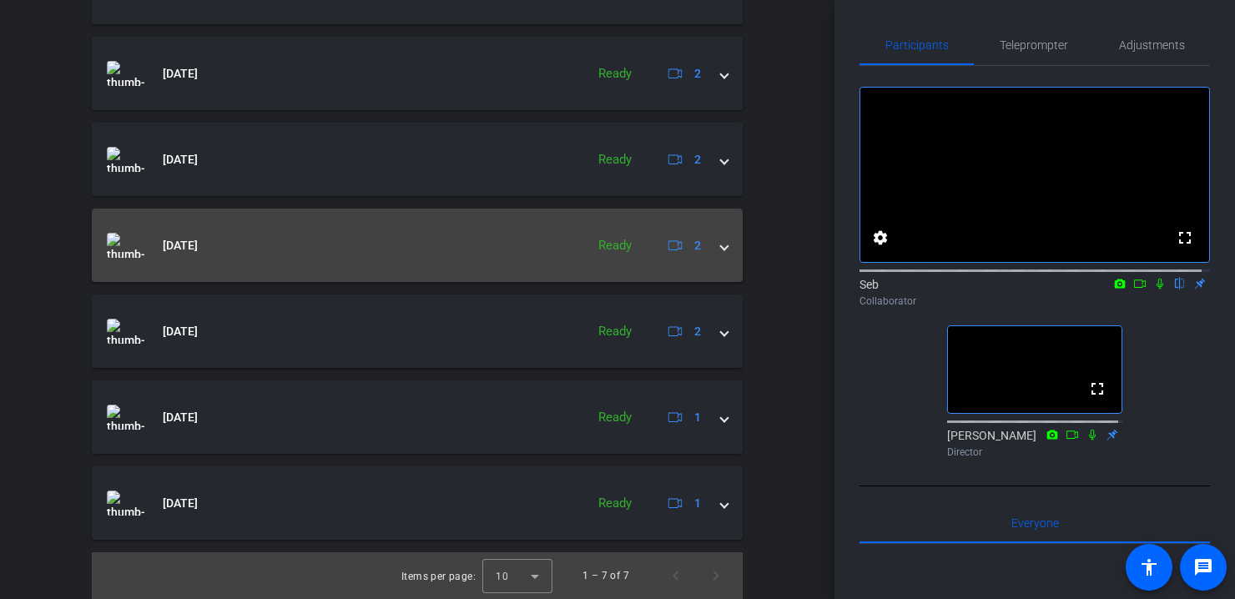
click at [721, 249] on span at bounding box center [724, 246] width 7 height 18
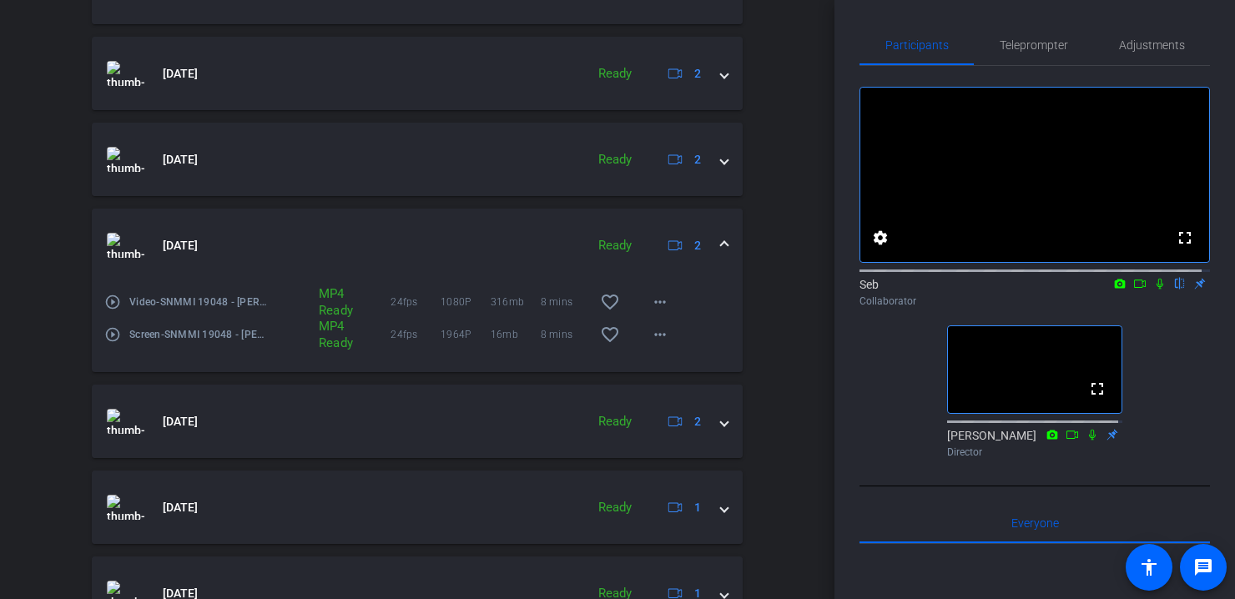
click at [721, 244] on span at bounding box center [724, 246] width 7 height 18
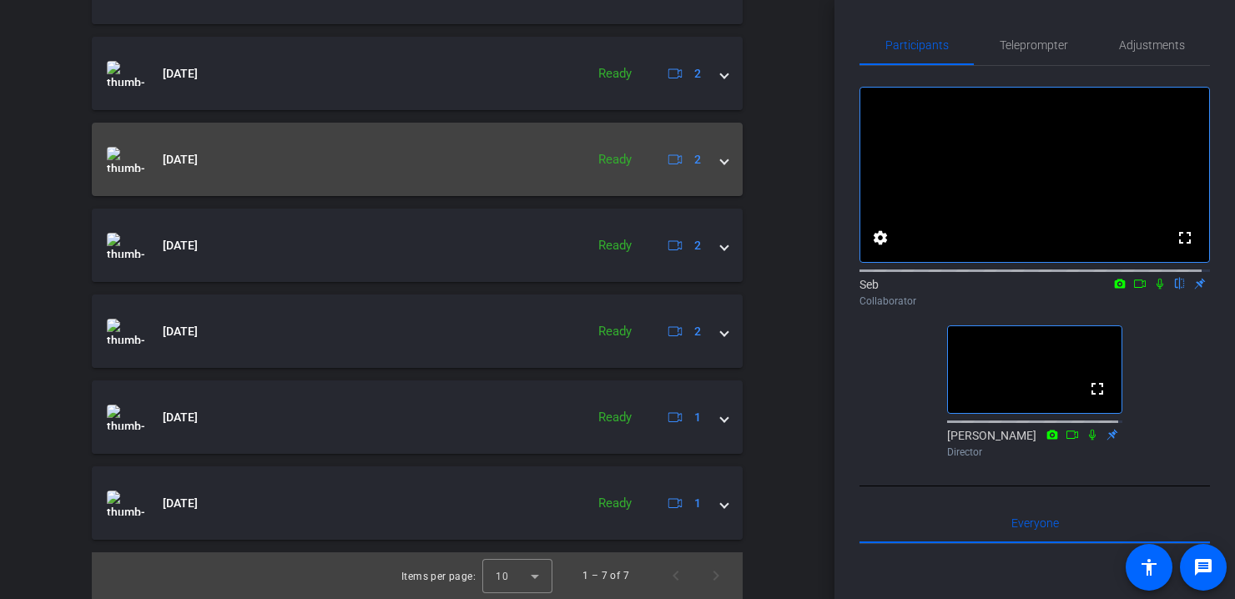
click at [719, 163] on mat-expansion-panel-header "[DATE] Ready 2" at bounding box center [417, 159] width 651 height 73
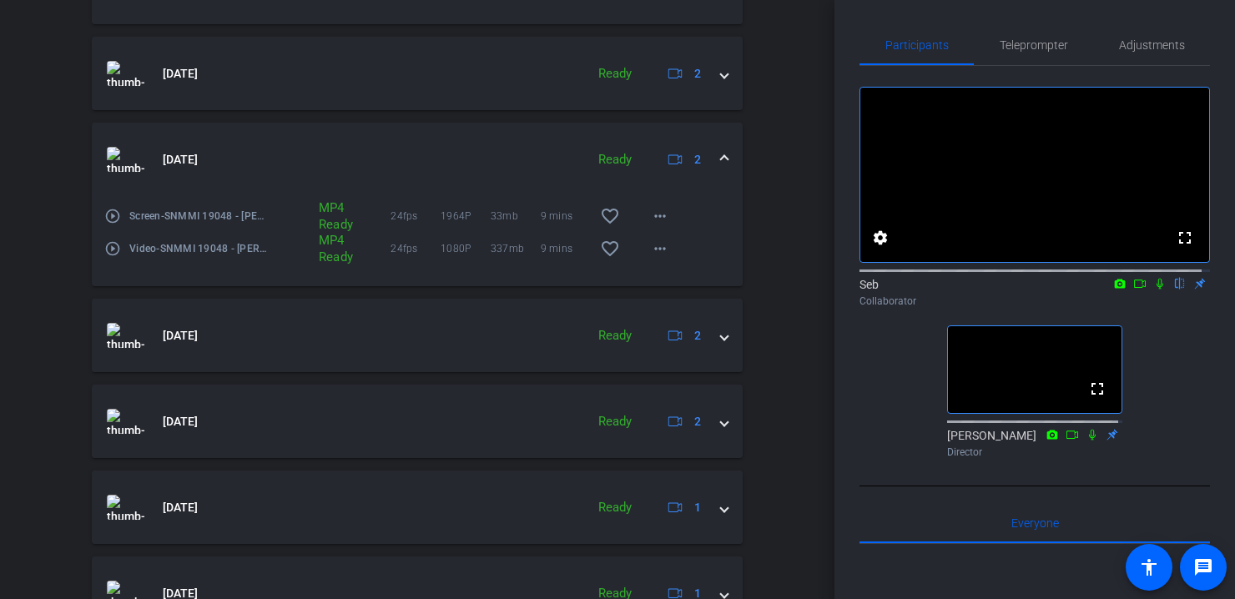
click at [721, 163] on span at bounding box center [724, 160] width 7 height 18
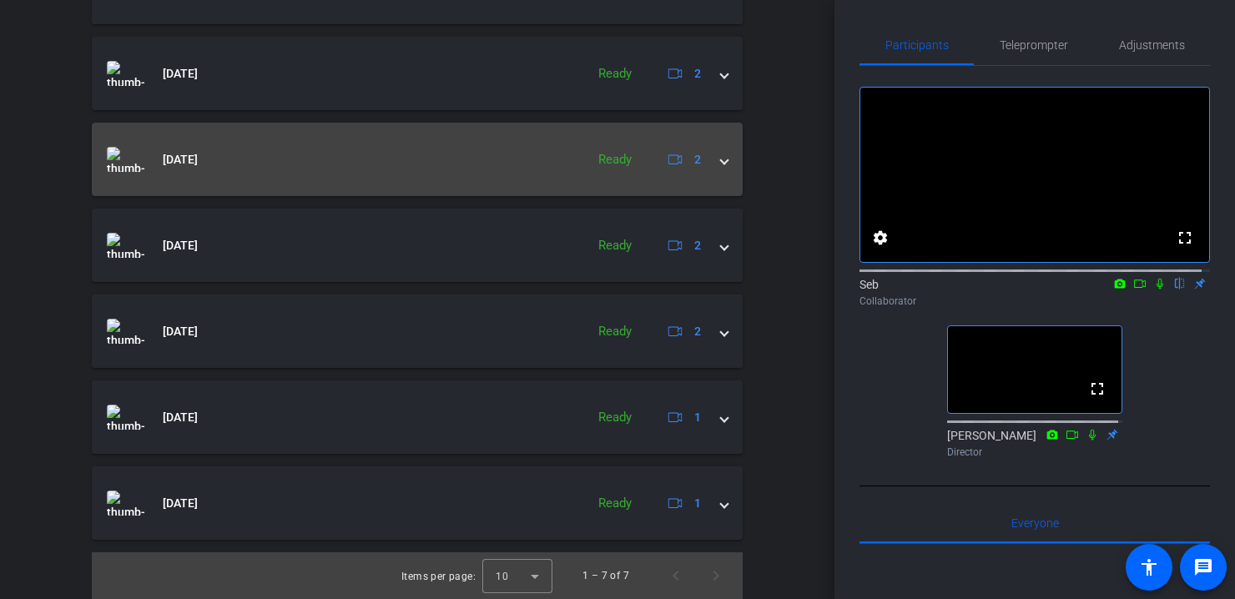
scroll to position [558, 0]
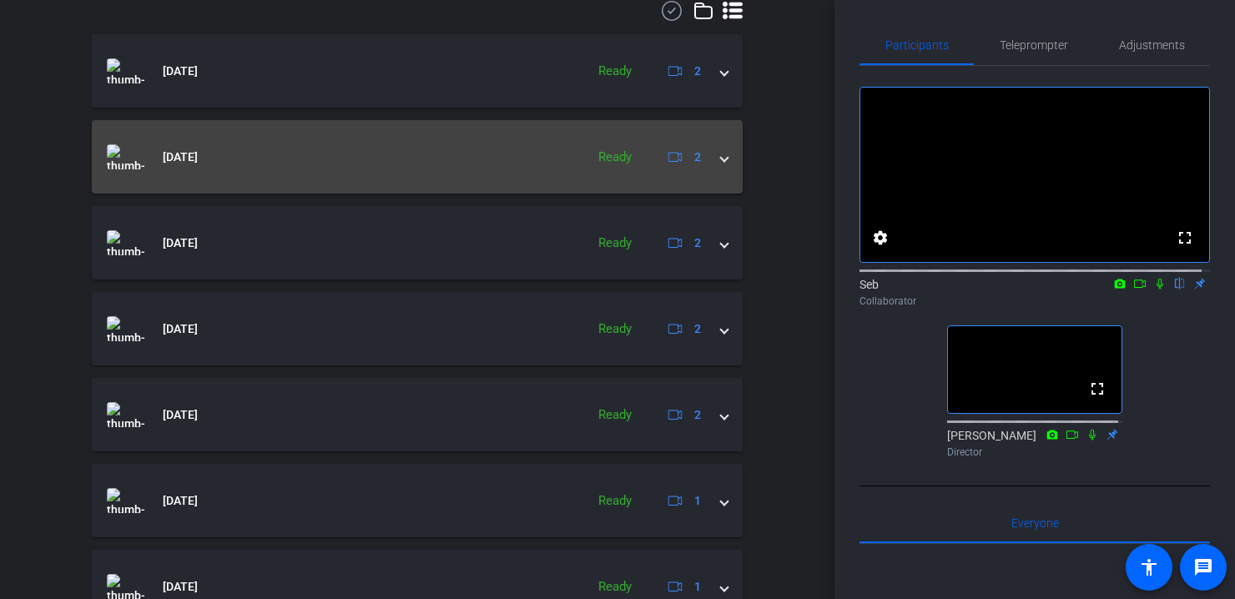
click at [721, 153] on span at bounding box center [724, 158] width 7 height 18
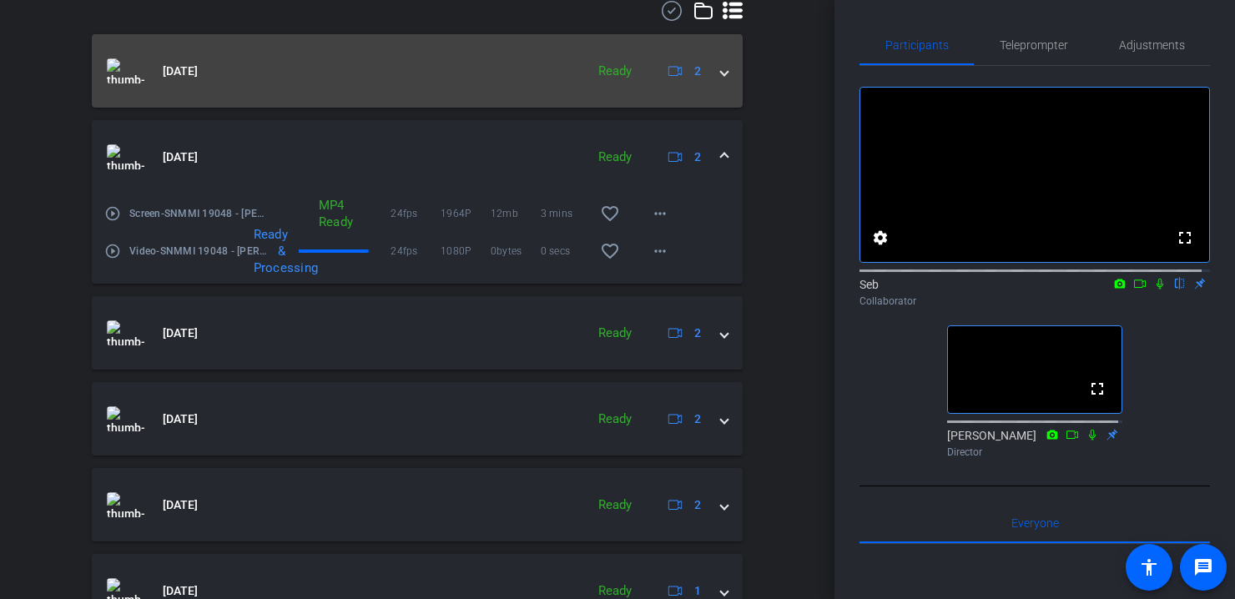
click at [721, 78] on span at bounding box center [724, 72] width 7 height 18
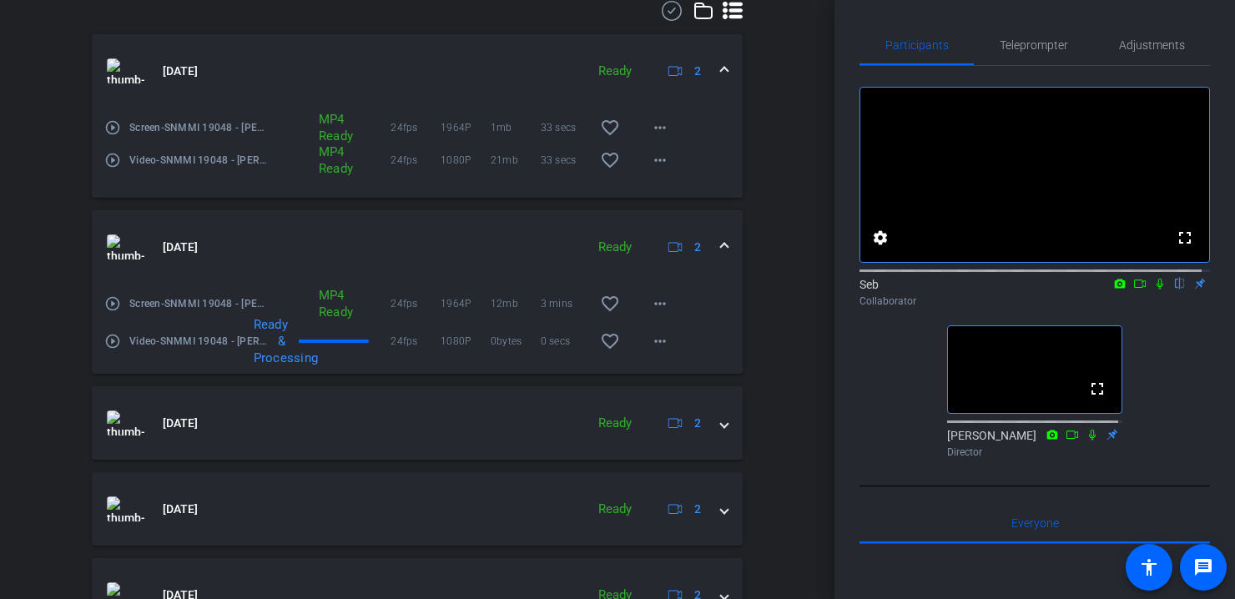
click at [721, 70] on span at bounding box center [724, 72] width 7 height 18
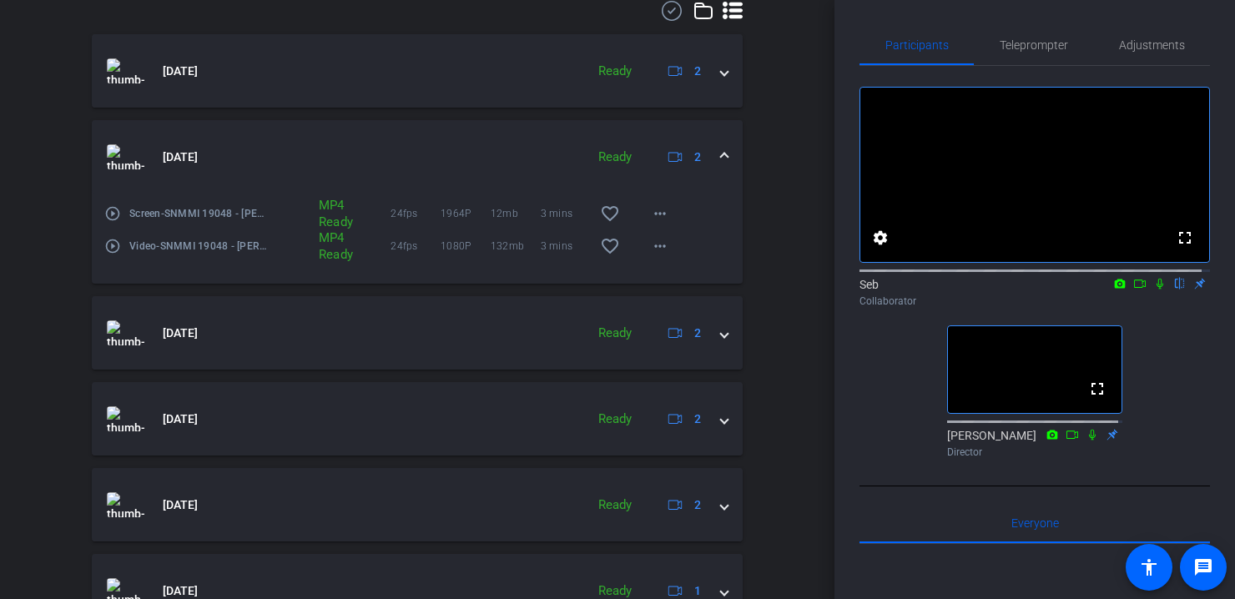
click at [721, 151] on mat-expansion-panel-header "[DATE] Ready 2" at bounding box center [417, 156] width 651 height 73
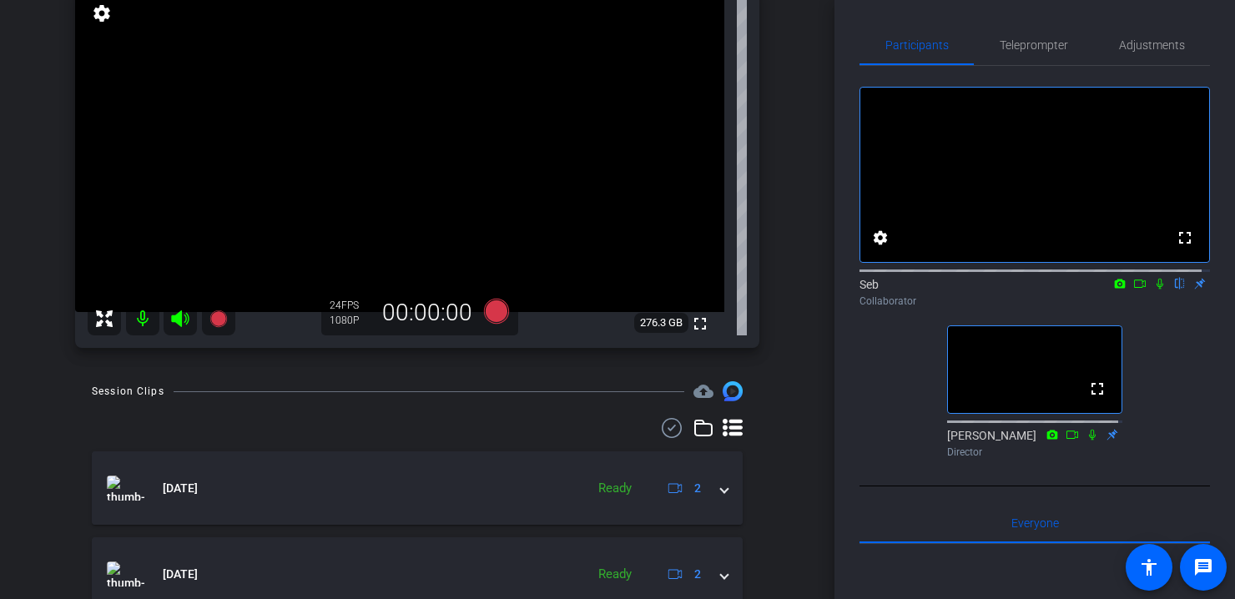
scroll to position [0, 0]
